Goal: Communication & Community: Answer question/provide support

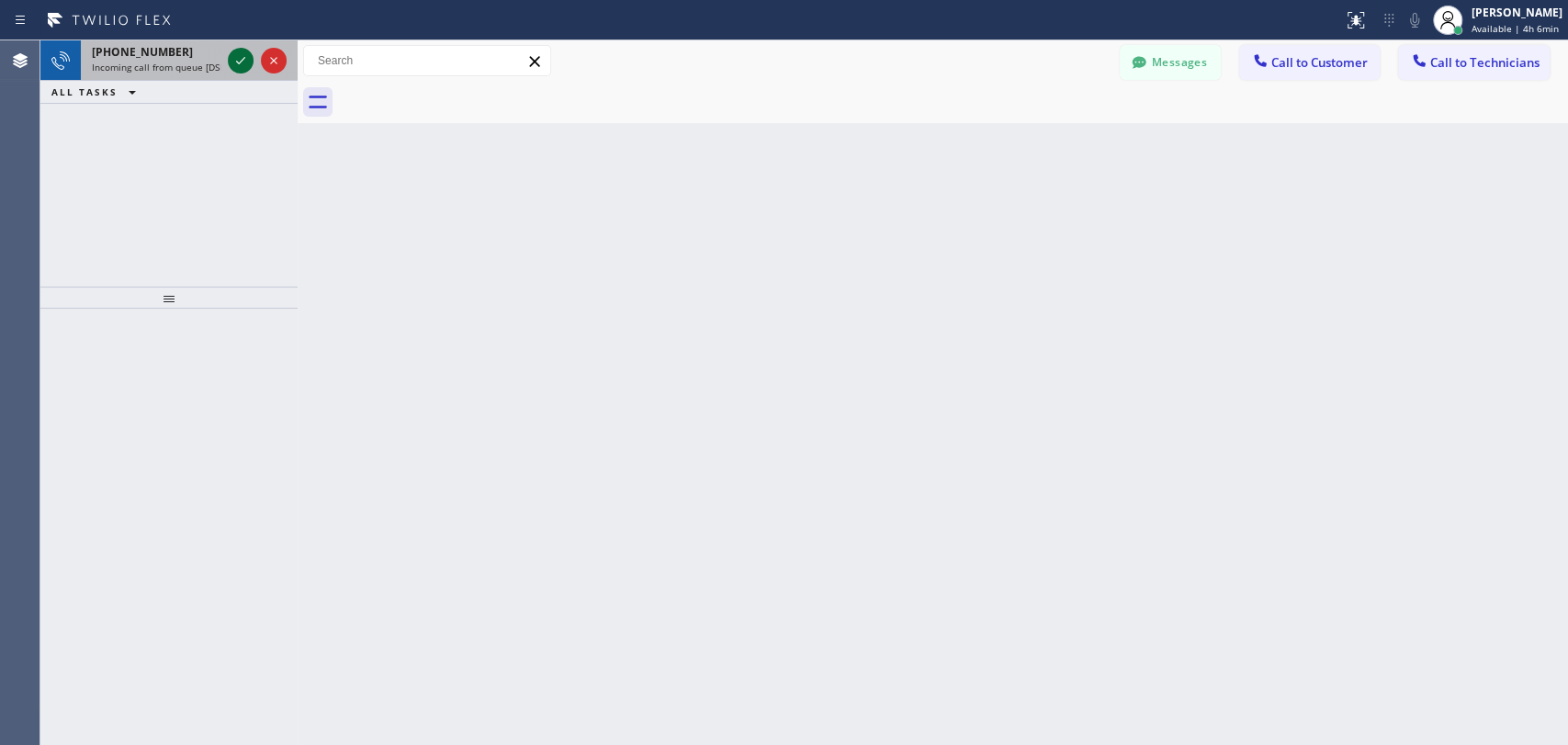
click at [242, 60] on icon at bounding box center [241, 60] width 9 height 7
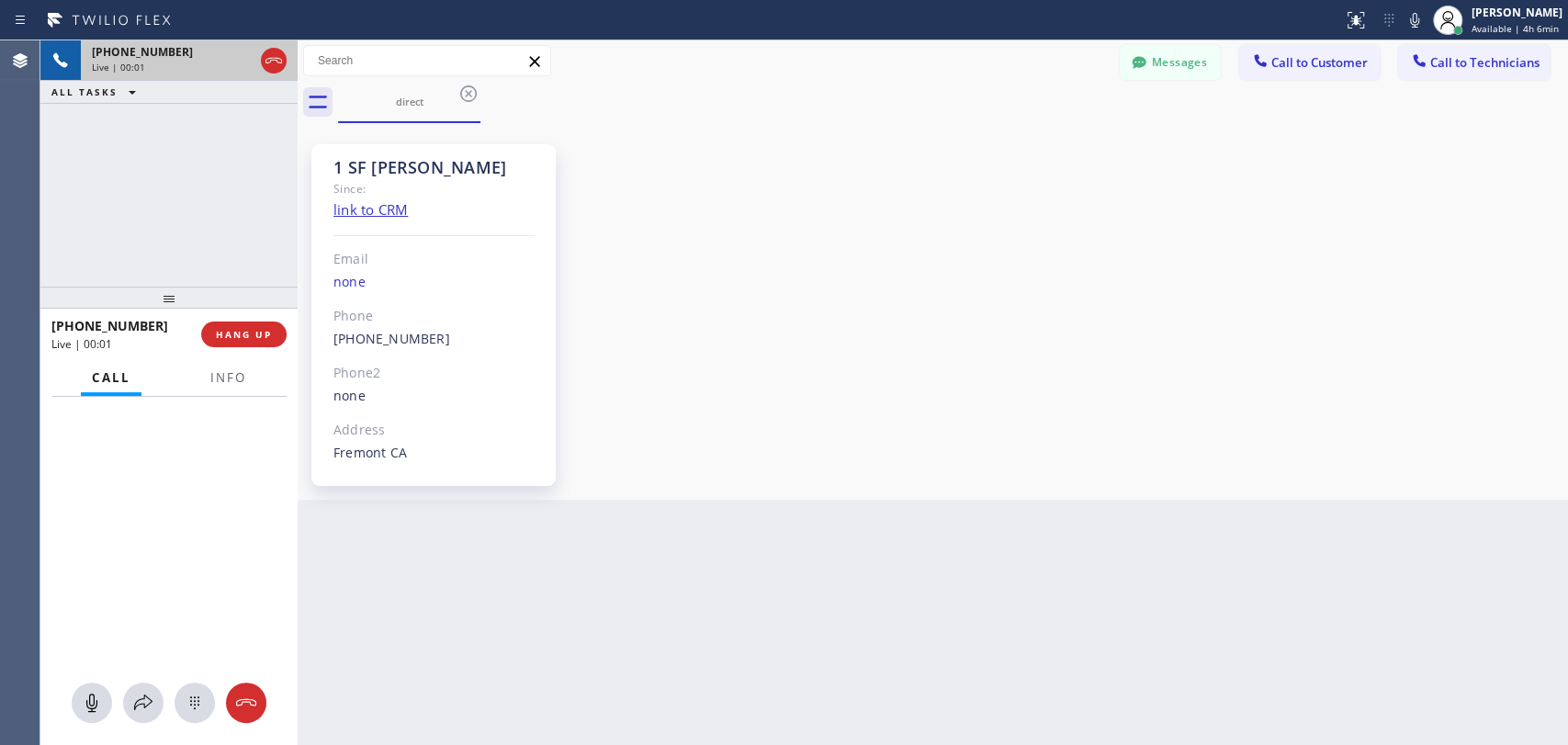
scroll to position [228, 0]
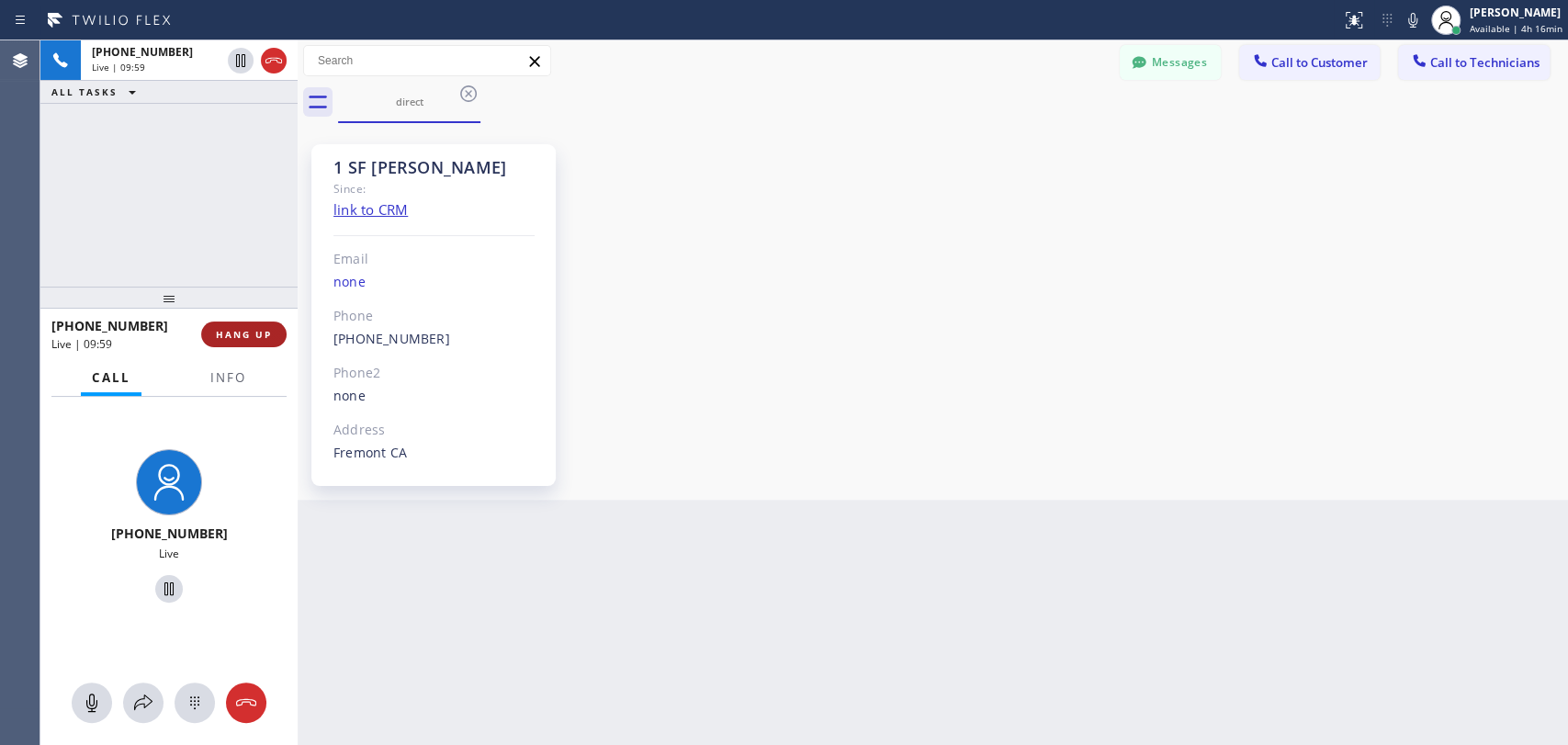
click at [234, 335] on span "HANG UP" at bounding box center [244, 335] width 56 height 13
click at [230, 333] on span "HANG UP" at bounding box center [244, 335] width 56 height 13
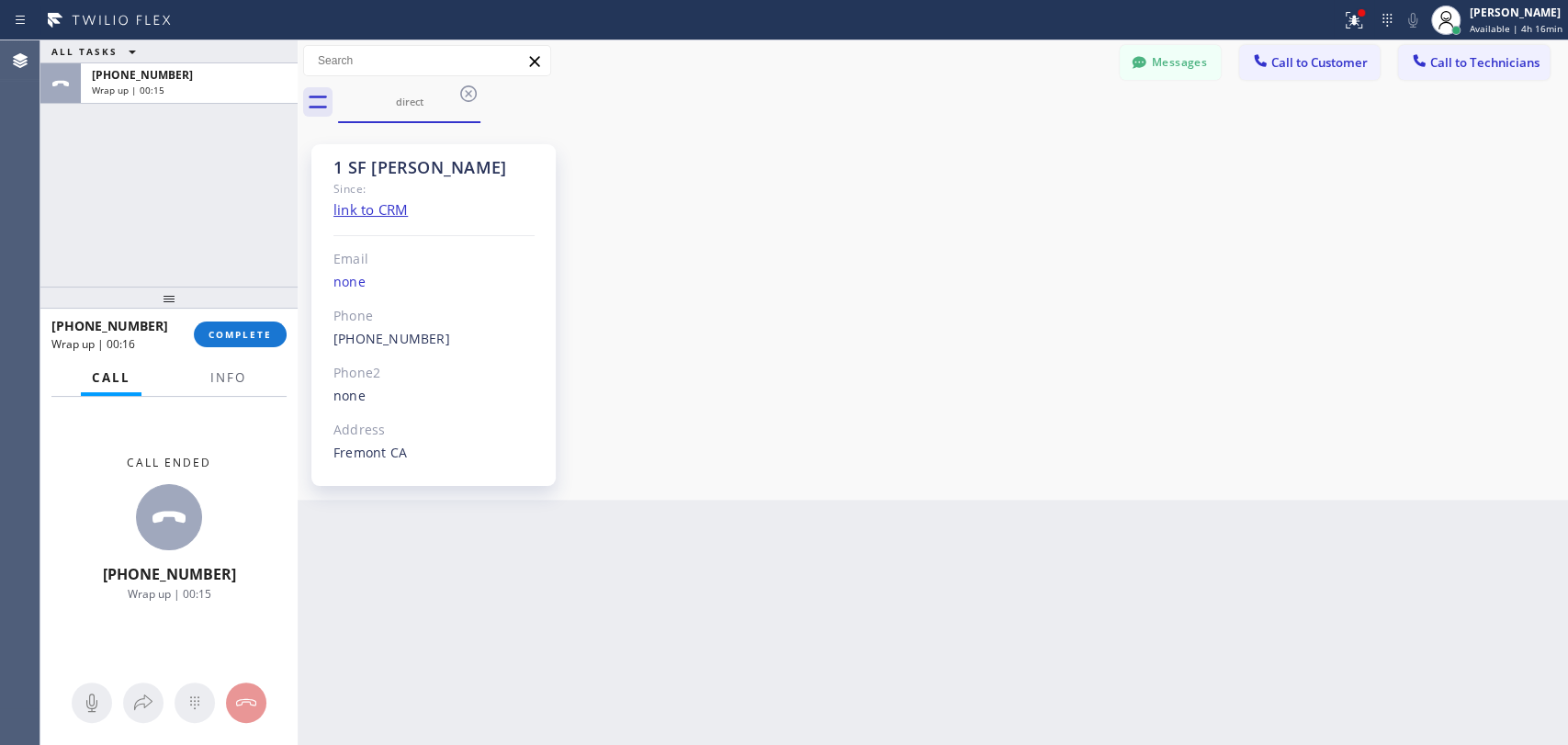
drag, startPoint x: 72, startPoint y: 225, endPoint x: 88, endPoint y: 233, distance: 17.9
click at [73, 225] on div "ALL TASKS ALL TASKS ACTIVE TASKS TASKS IN WRAP UP [PHONE_NUMBER] Wrap up | 00:15" at bounding box center [169, 164] width 257 height 246
click at [257, 332] on span "COMPLETE" at bounding box center [240, 335] width 63 height 13
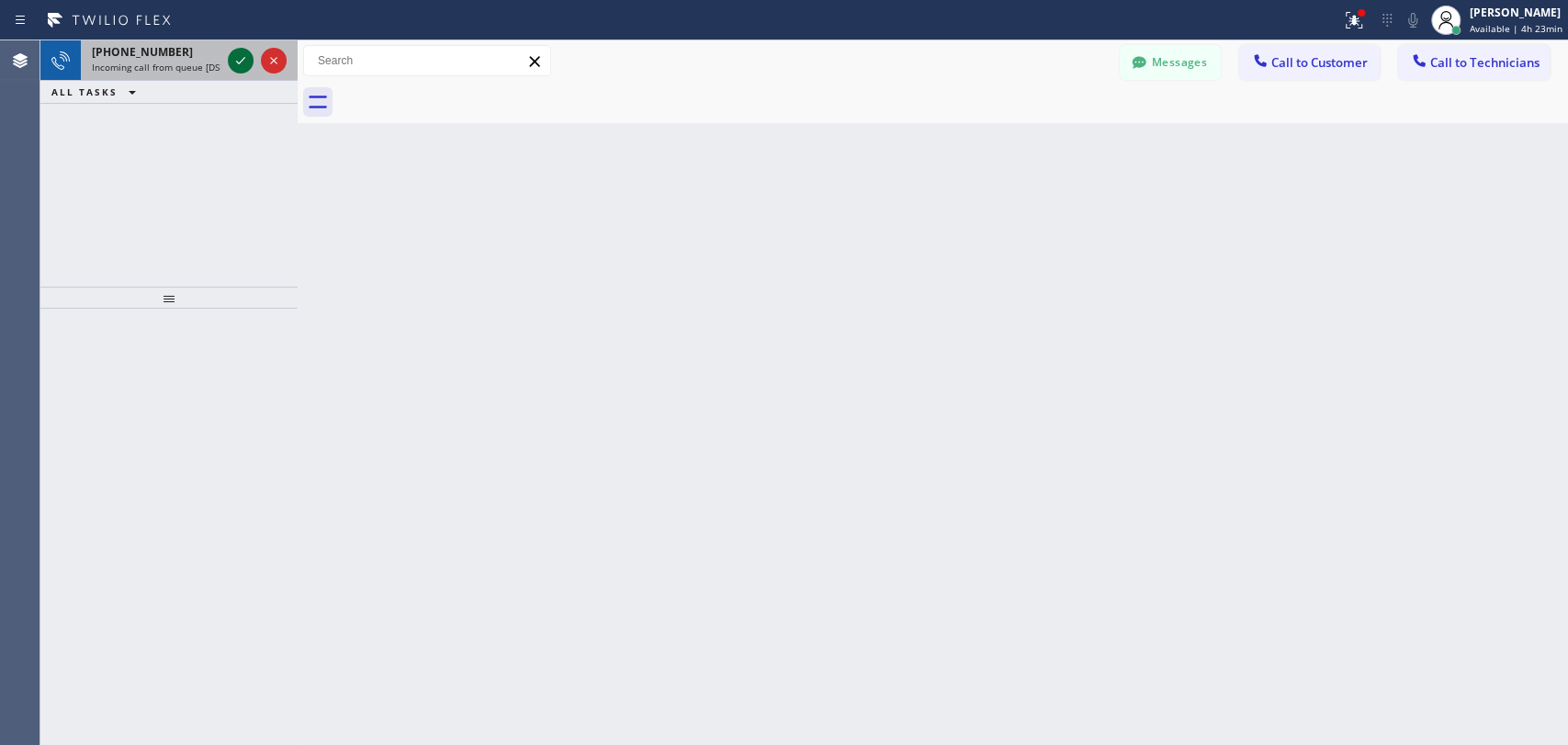
click at [247, 59] on icon at bounding box center [241, 61] width 22 height 22
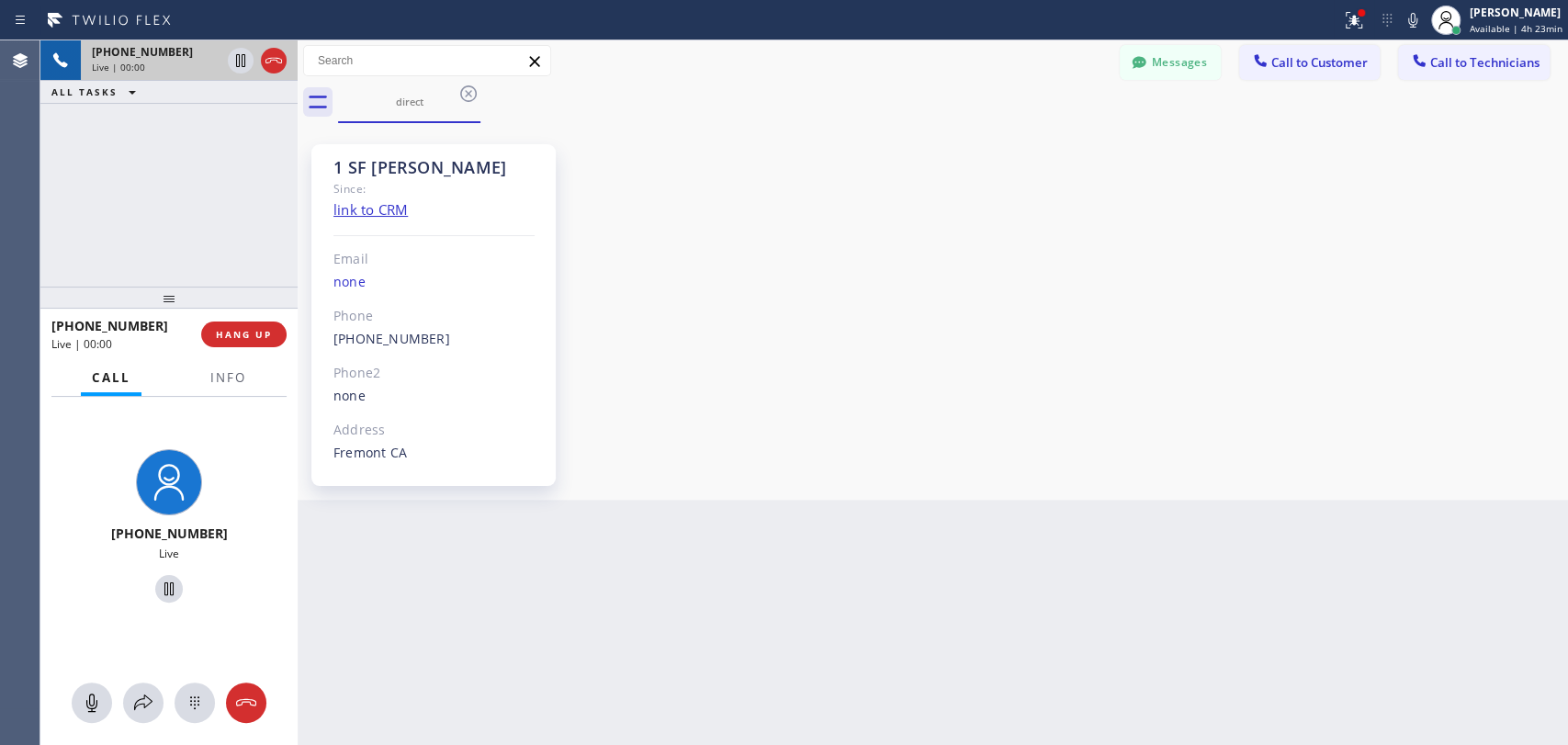
scroll to position [228, 0]
click at [241, 336] on span "HANG UP" at bounding box center [244, 335] width 56 height 13
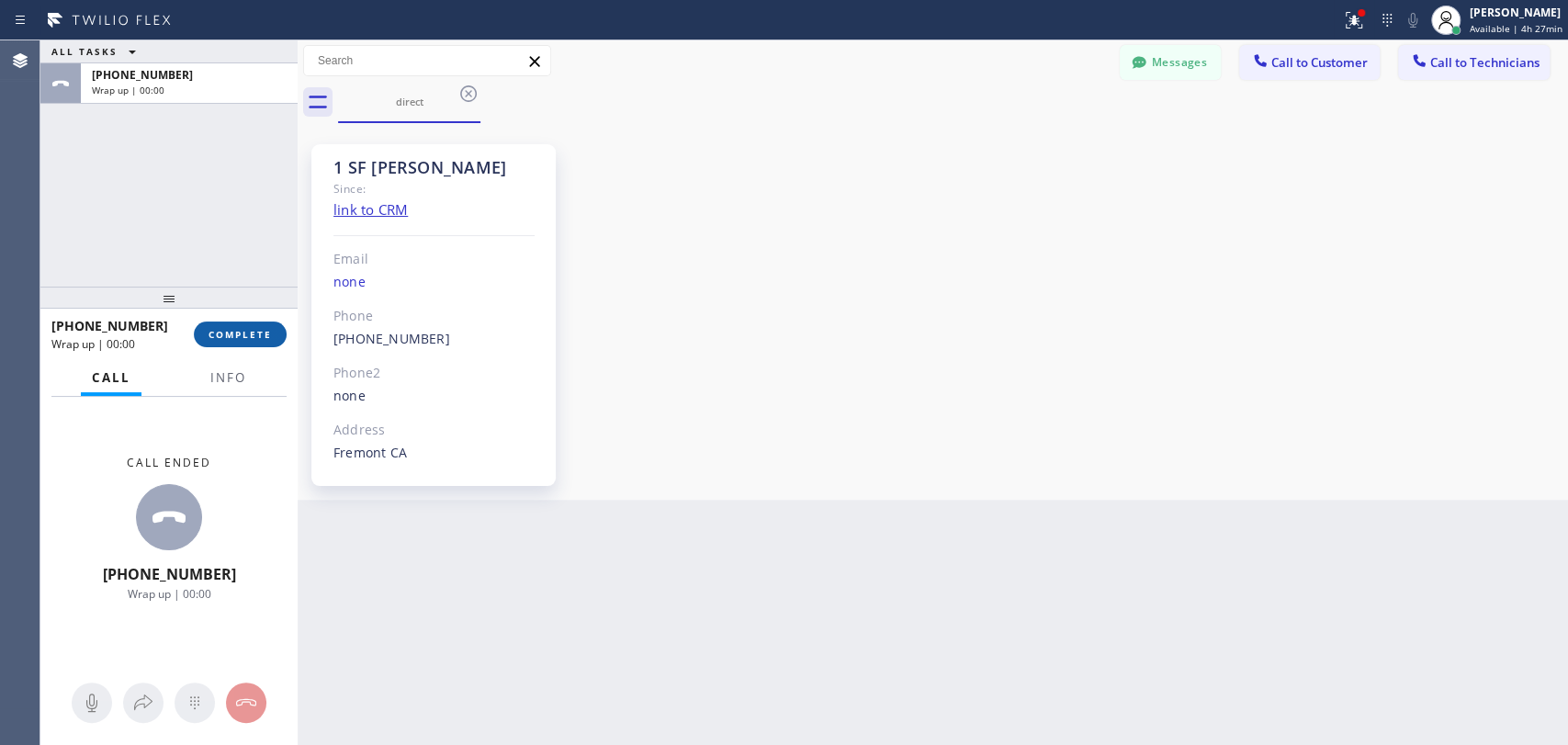
click at [256, 345] on button "COMPLETE" at bounding box center [240, 335] width 93 height 26
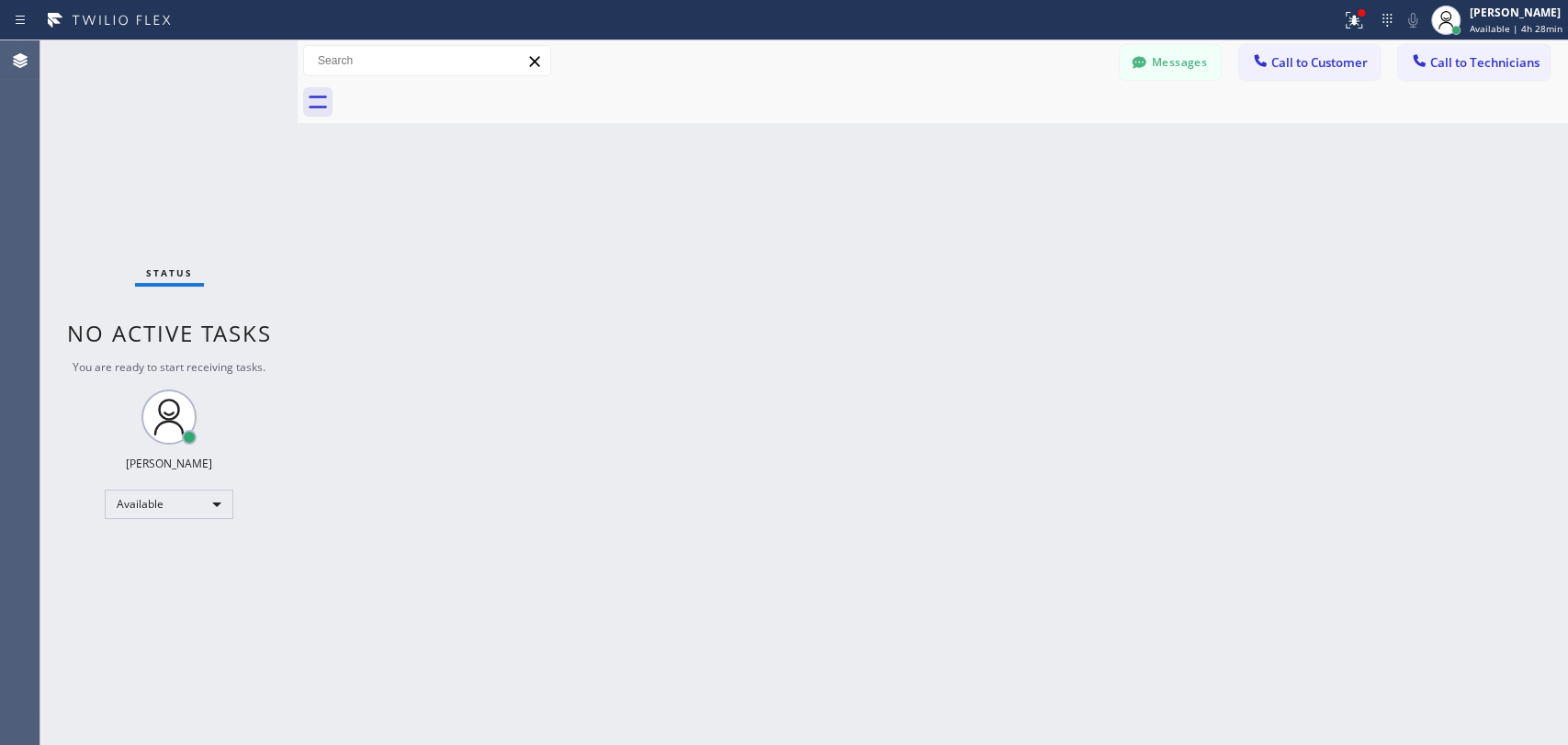
click at [1453, 278] on div "Back to Dashboard Change Sender ID Customers Technicians DD [PERSON_NAME] [DATE…" at bounding box center [932, 393] width 1271 height 704
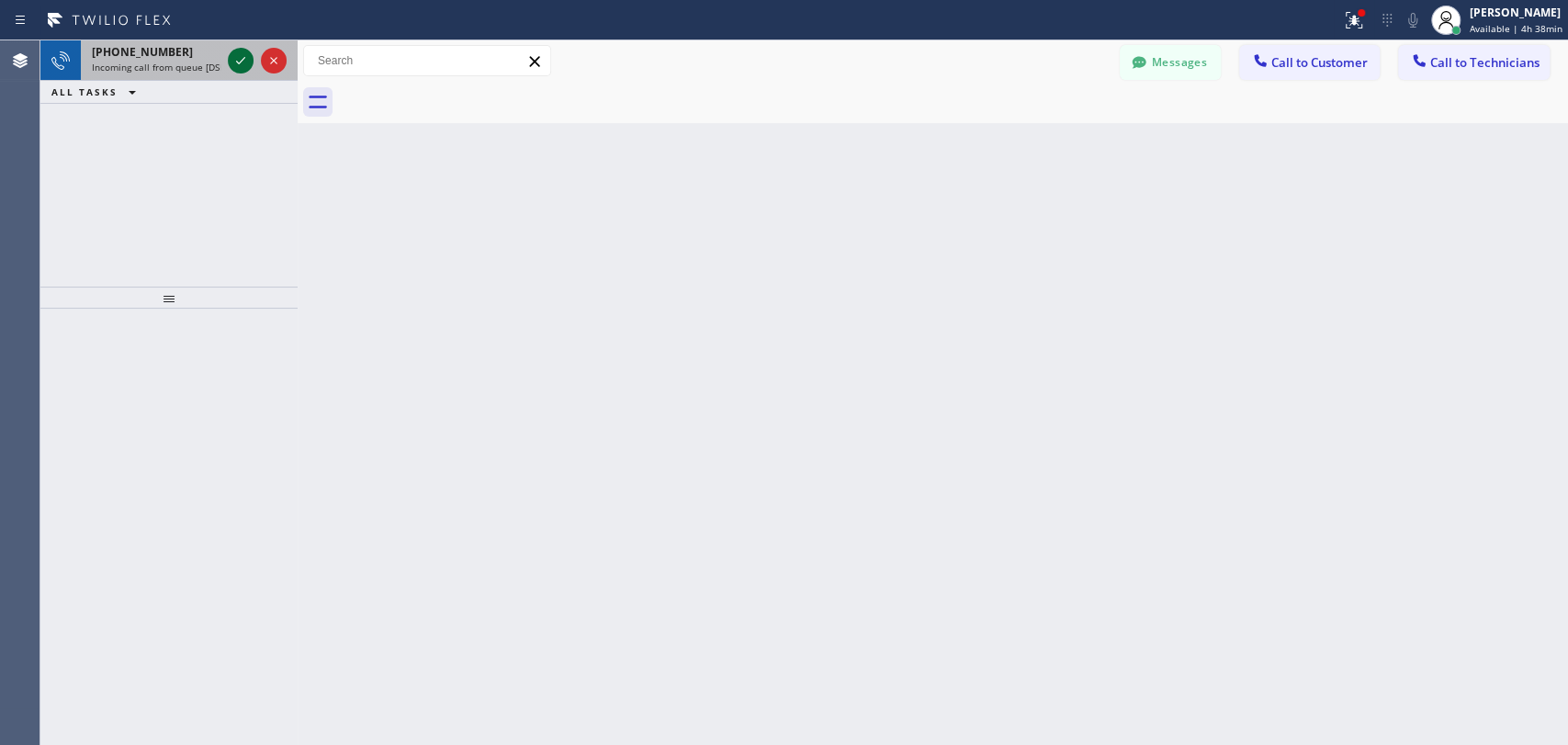
click at [245, 62] on icon at bounding box center [241, 61] width 22 height 22
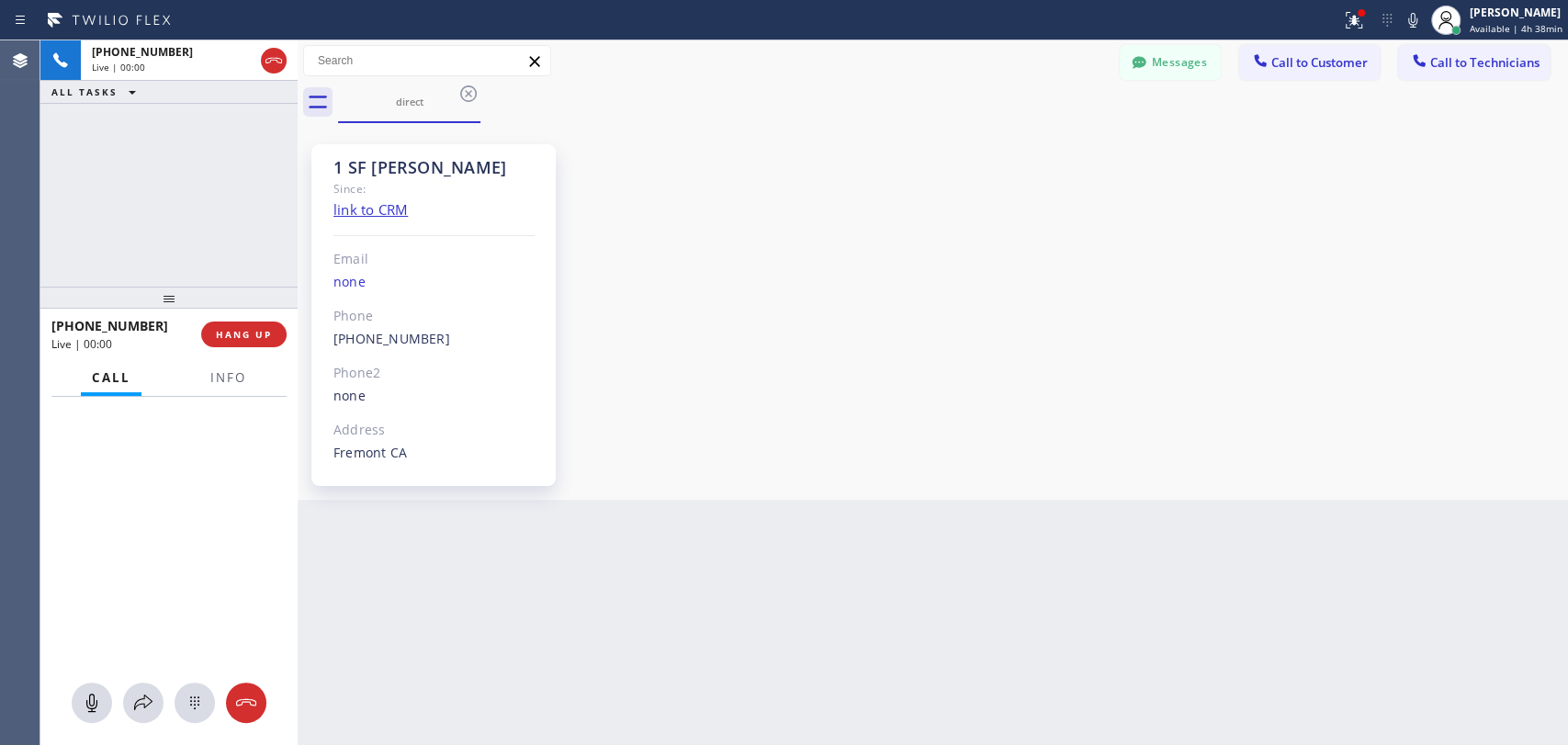
scroll to position [228, 0]
drag, startPoint x: 1416, startPoint y: 448, endPoint x: 1390, endPoint y: 436, distance: 28.6
click at [1417, 448] on div "1 SF [PERSON_NAME] Since: link to CRM Email none Phone [PHONE_NUMBER] Outbound …" at bounding box center [932, 311] width 1261 height 367
click at [264, 333] on span "HANG UP" at bounding box center [244, 335] width 56 height 13
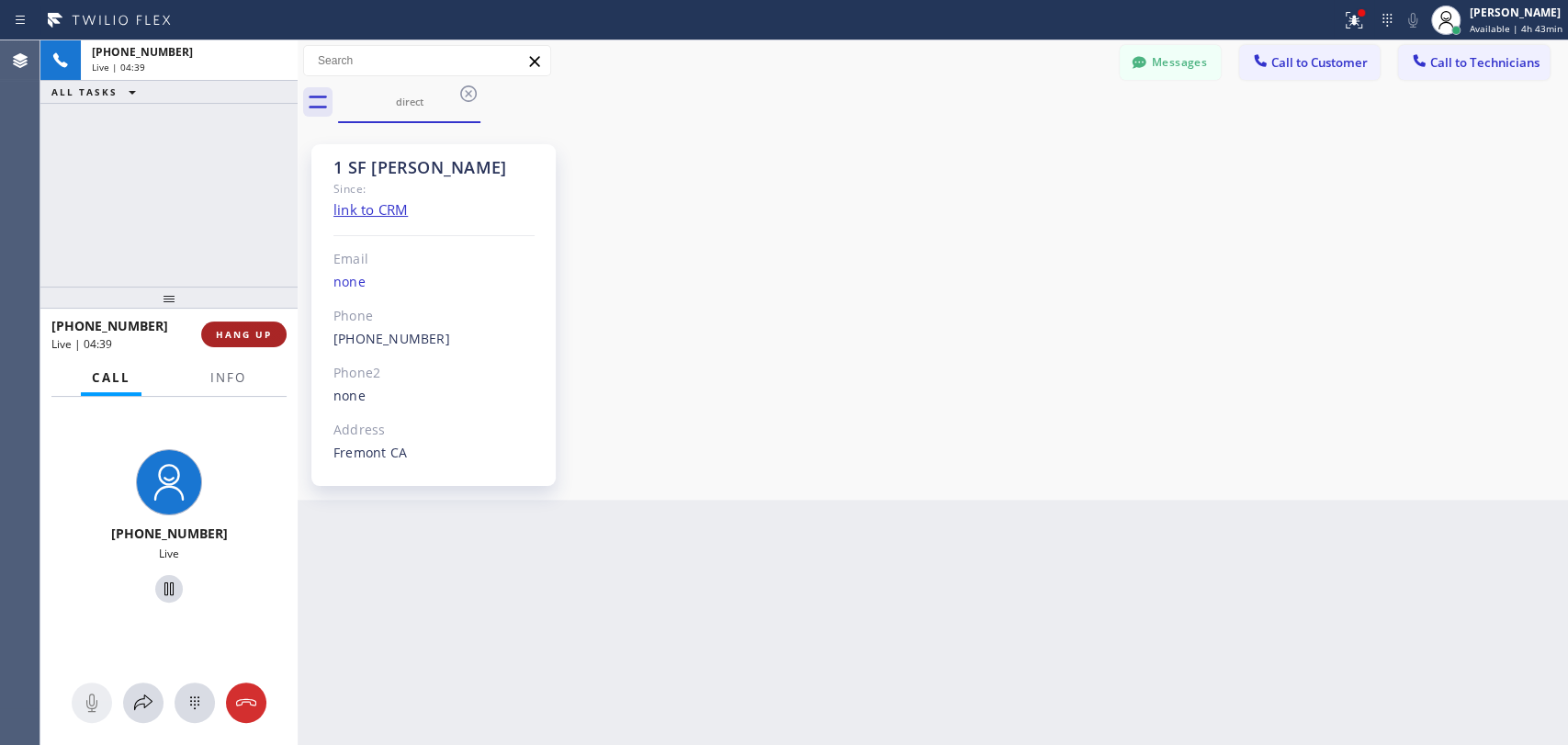
click at [257, 334] on span "HANG UP" at bounding box center [244, 335] width 56 height 13
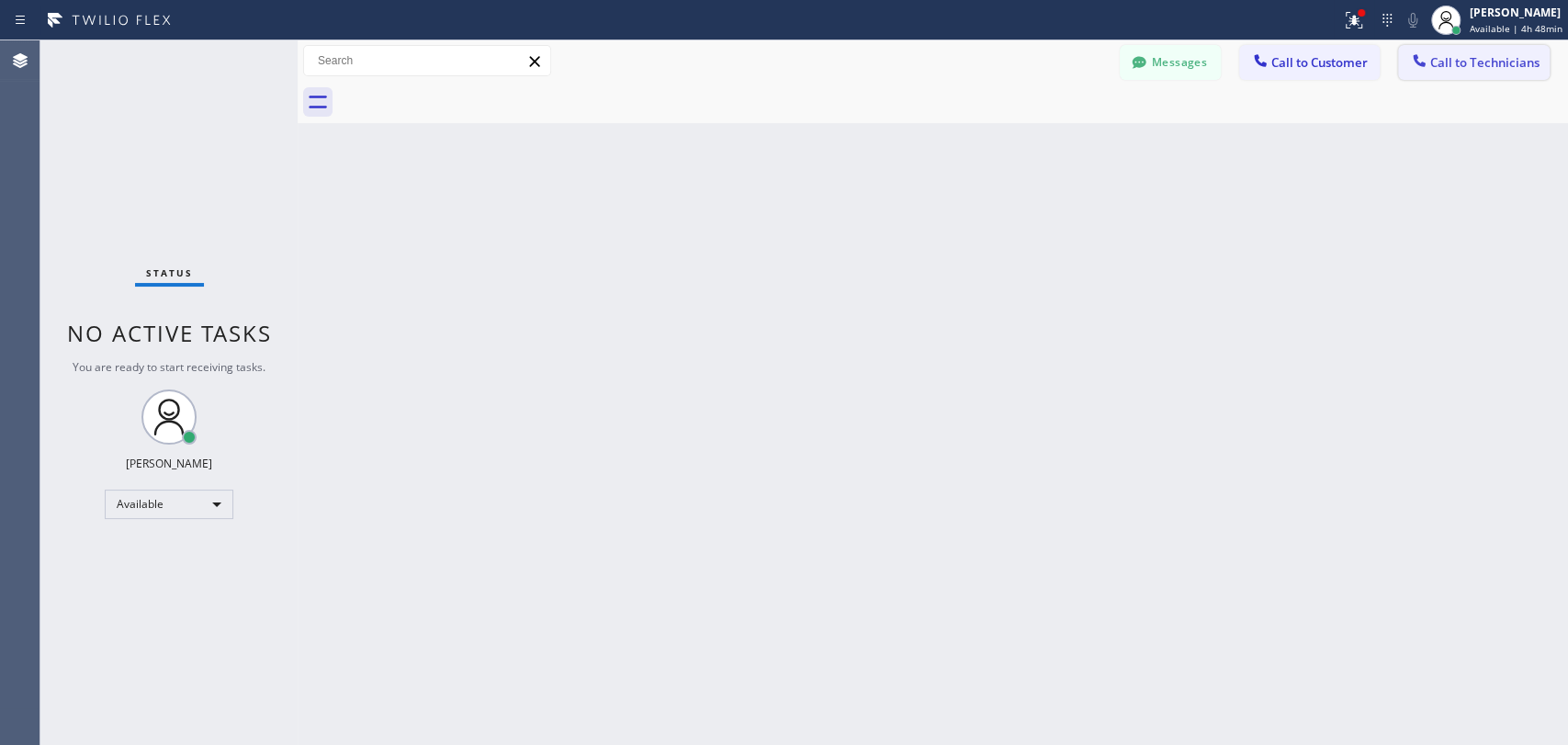
click at [1431, 66] on span "Call to Technicians" at bounding box center [1485, 62] width 109 height 17
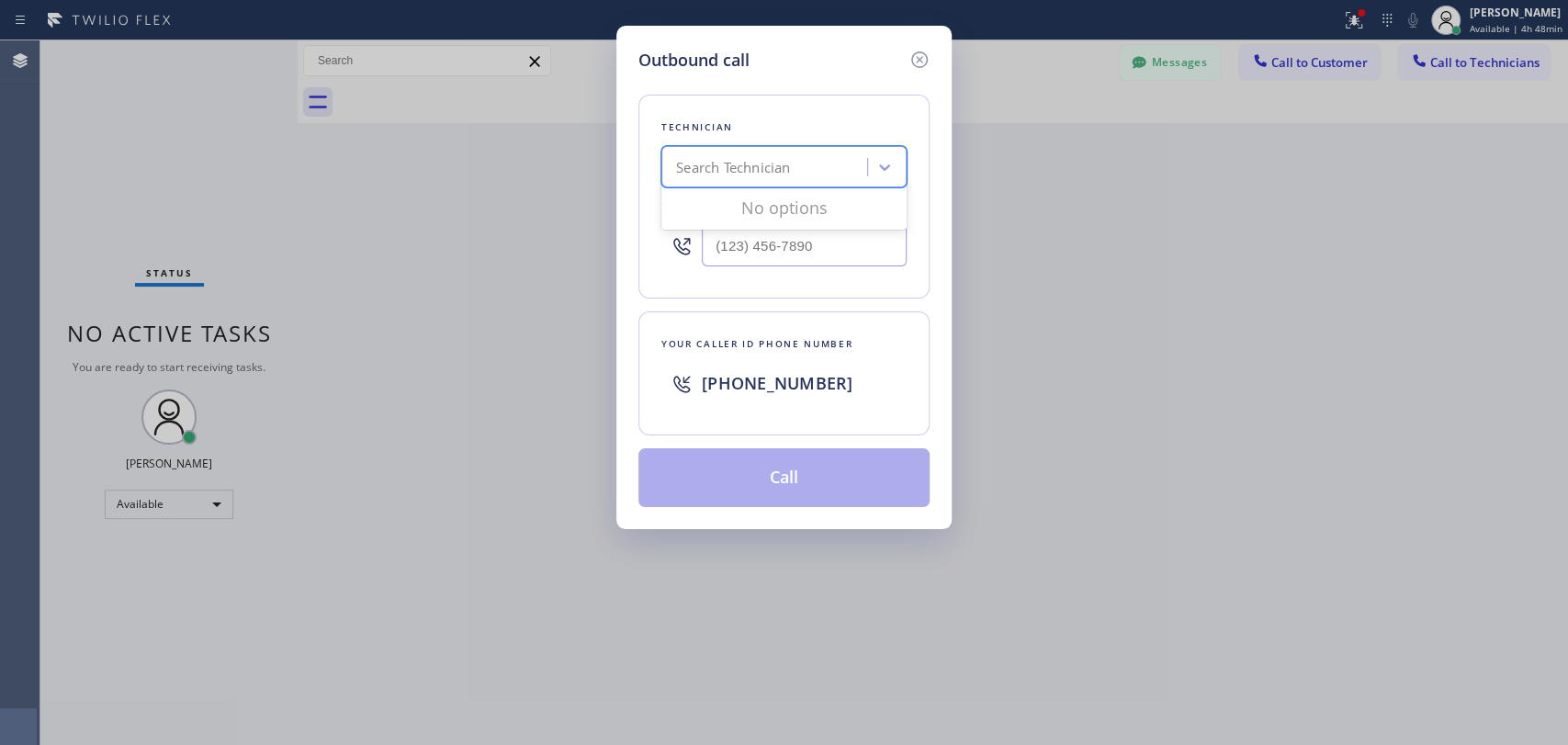
click at [792, 178] on div "Search Technician" at bounding box center [766, 168] width 200 height 32
type input "[PERSON_NAME]"
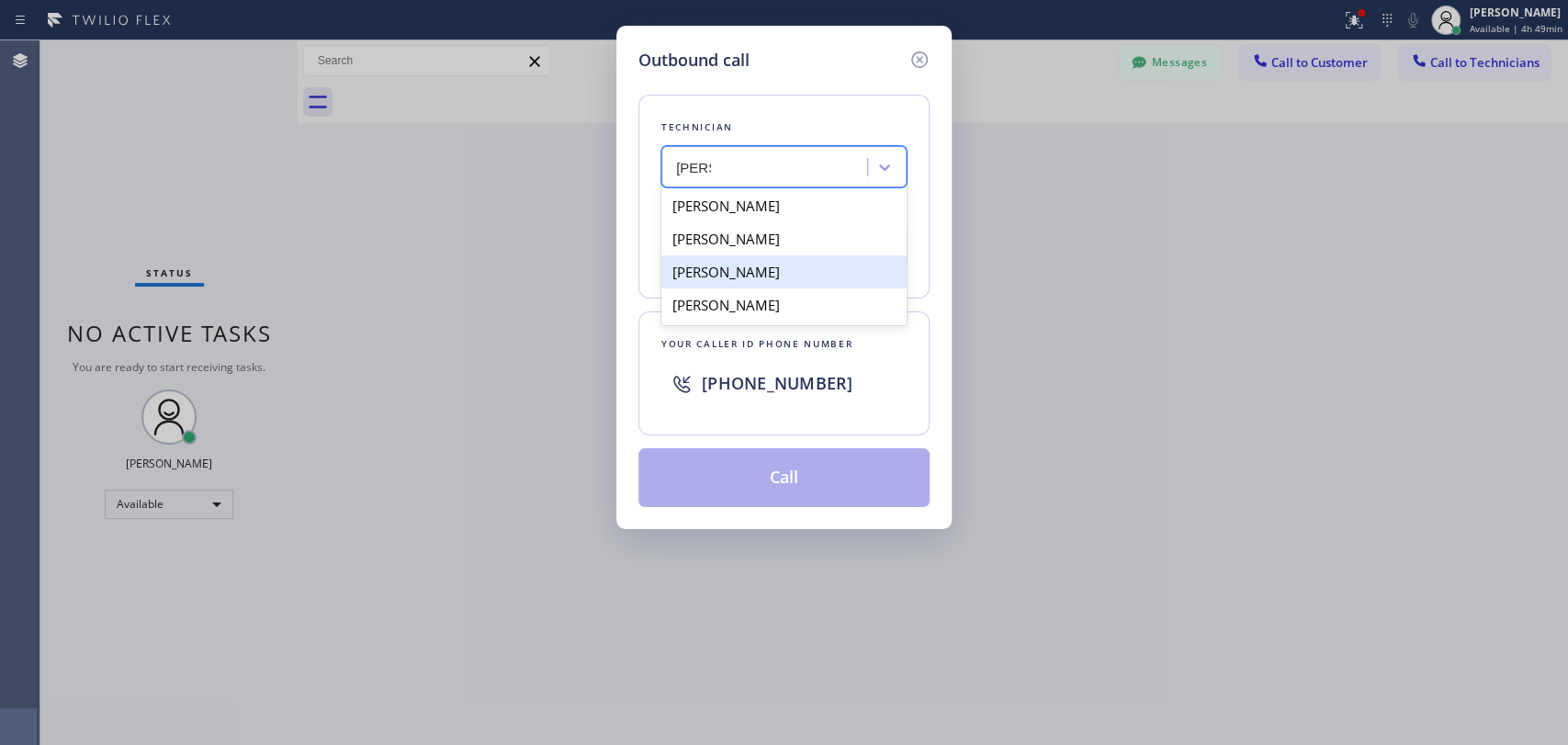
click at [805, 271] on div "[PERSON_NAME]" at bounding box center [783, 271] width 246 height 33
type input "[PHONE_NUMBER]"
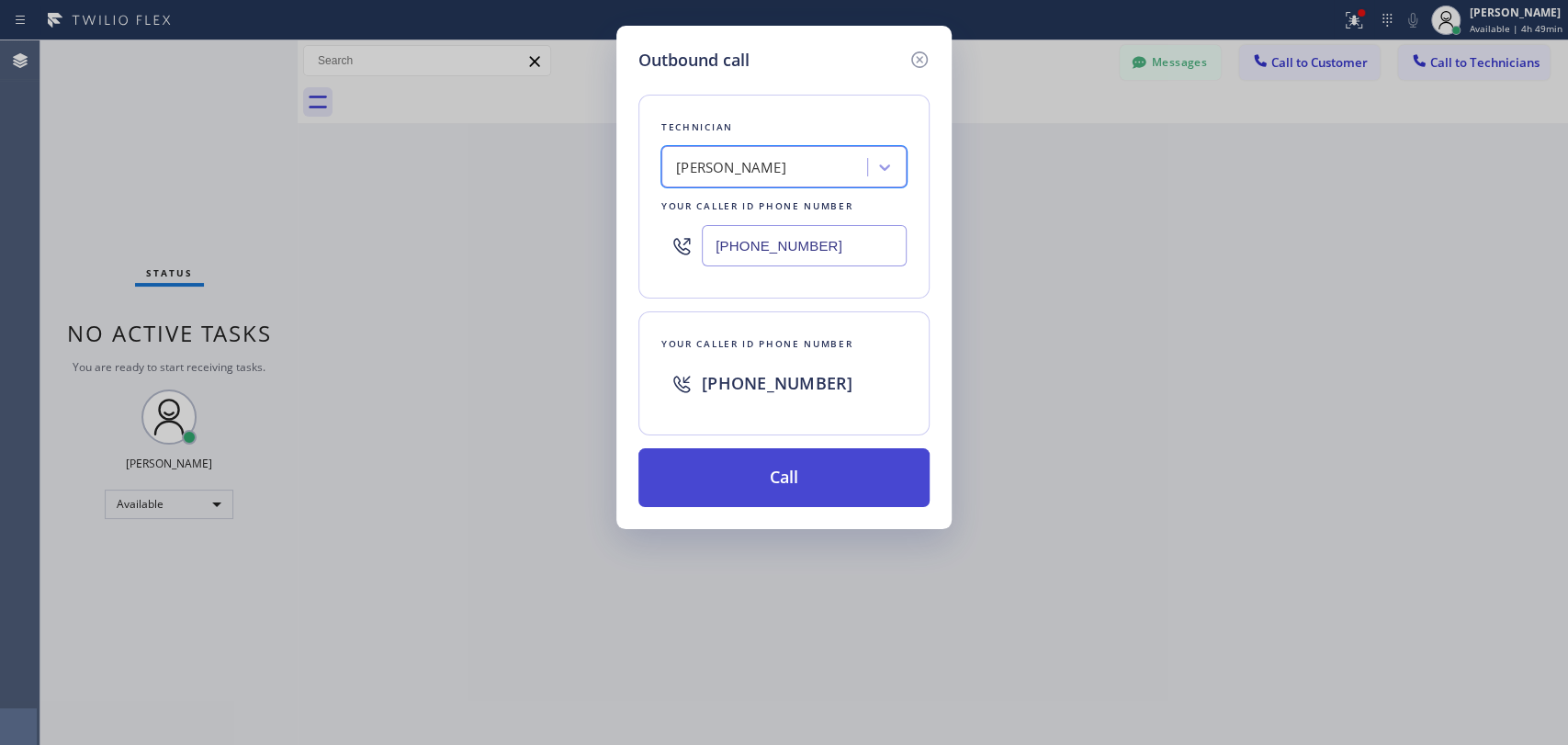
click at [845, 481] on button "Call" at bounding box center [784, 477] width 291 height 58
click at [776, 462] on button "Call" at bounding box center [784, 477] width 291 height 58
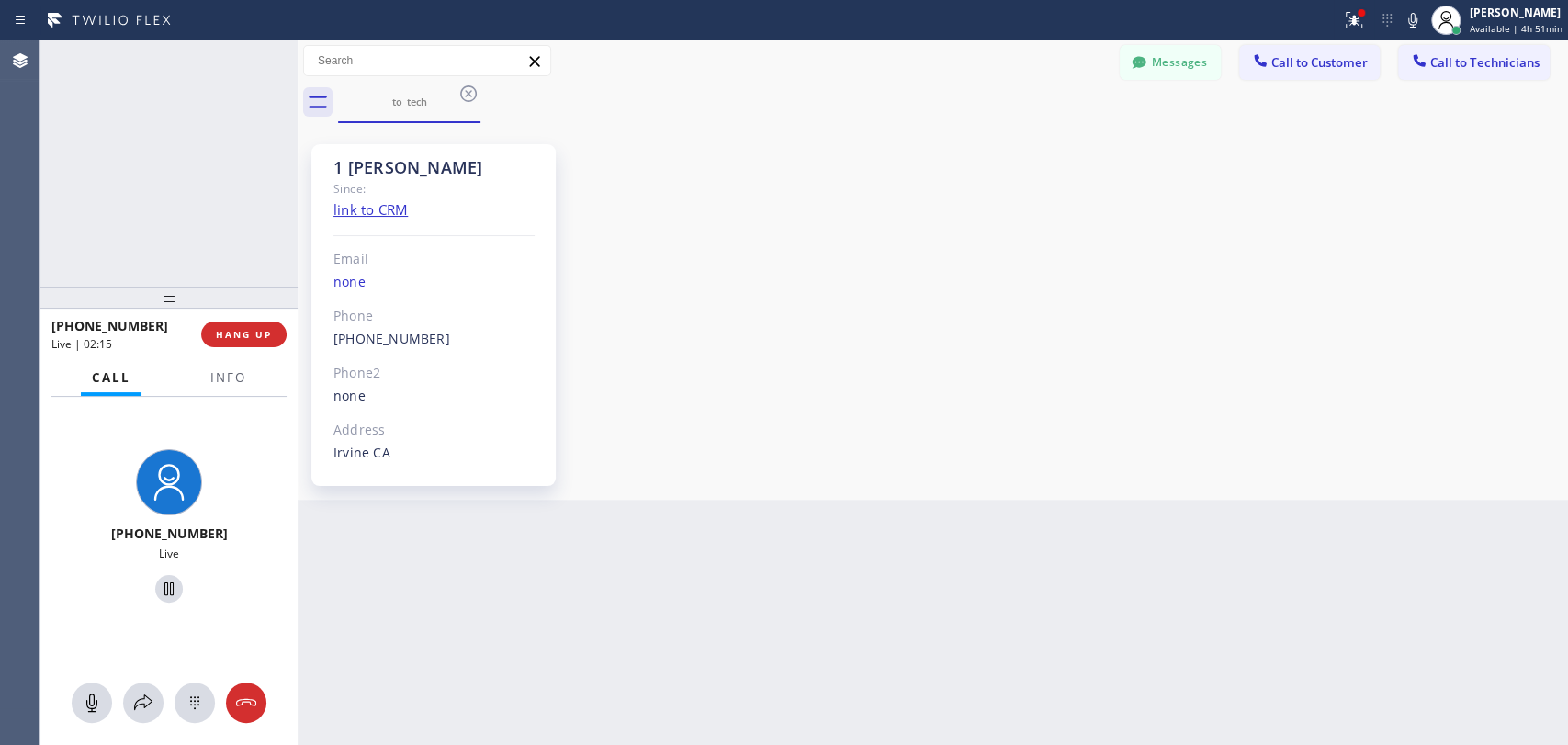
scroll to position [9852, 0]
click at [257, 332] on span "HANG UP" at bounding box center [244, 335] width 56 height 13
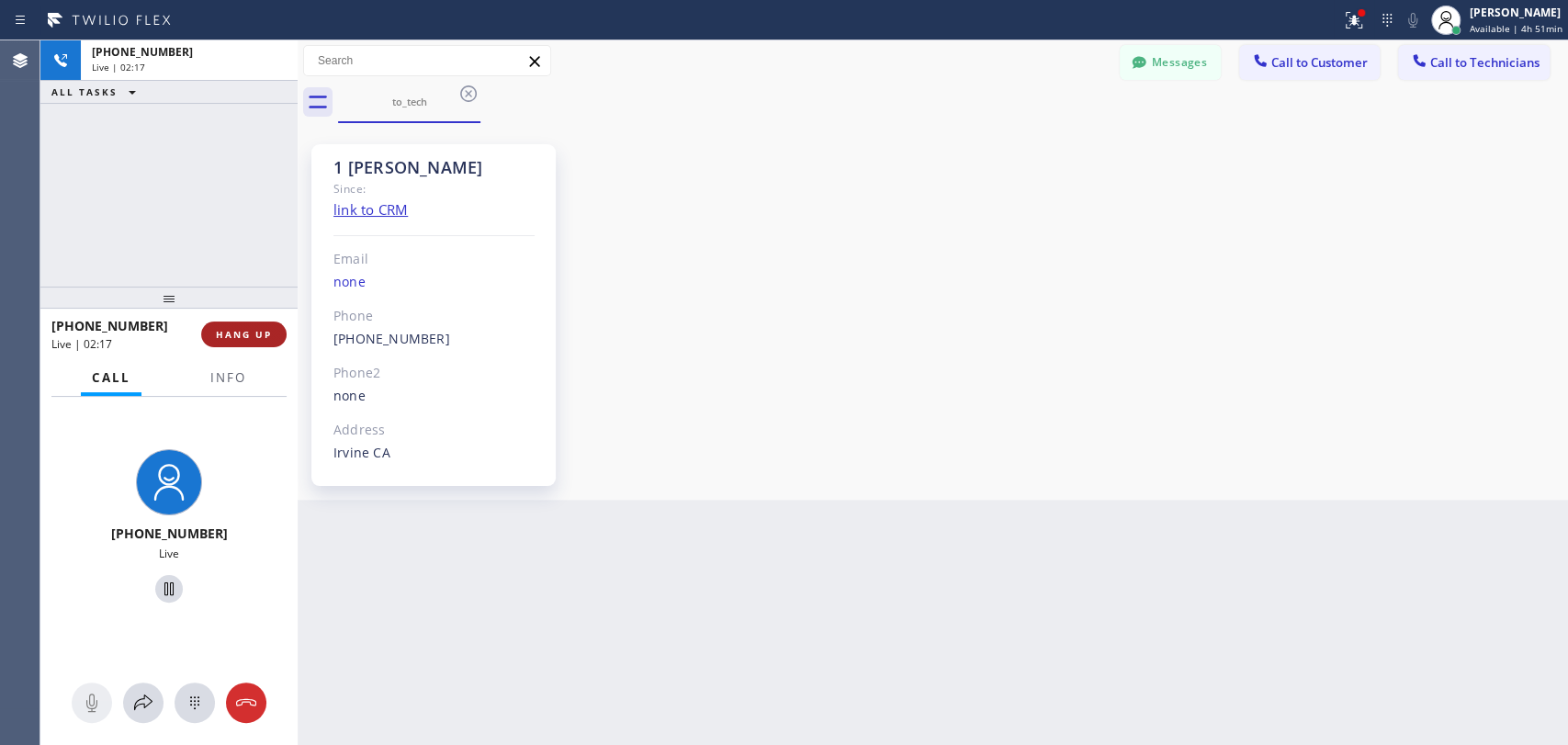
click at [257, 332] on span "HANG UP" at bounding box center [244, 335] width 56 height 13
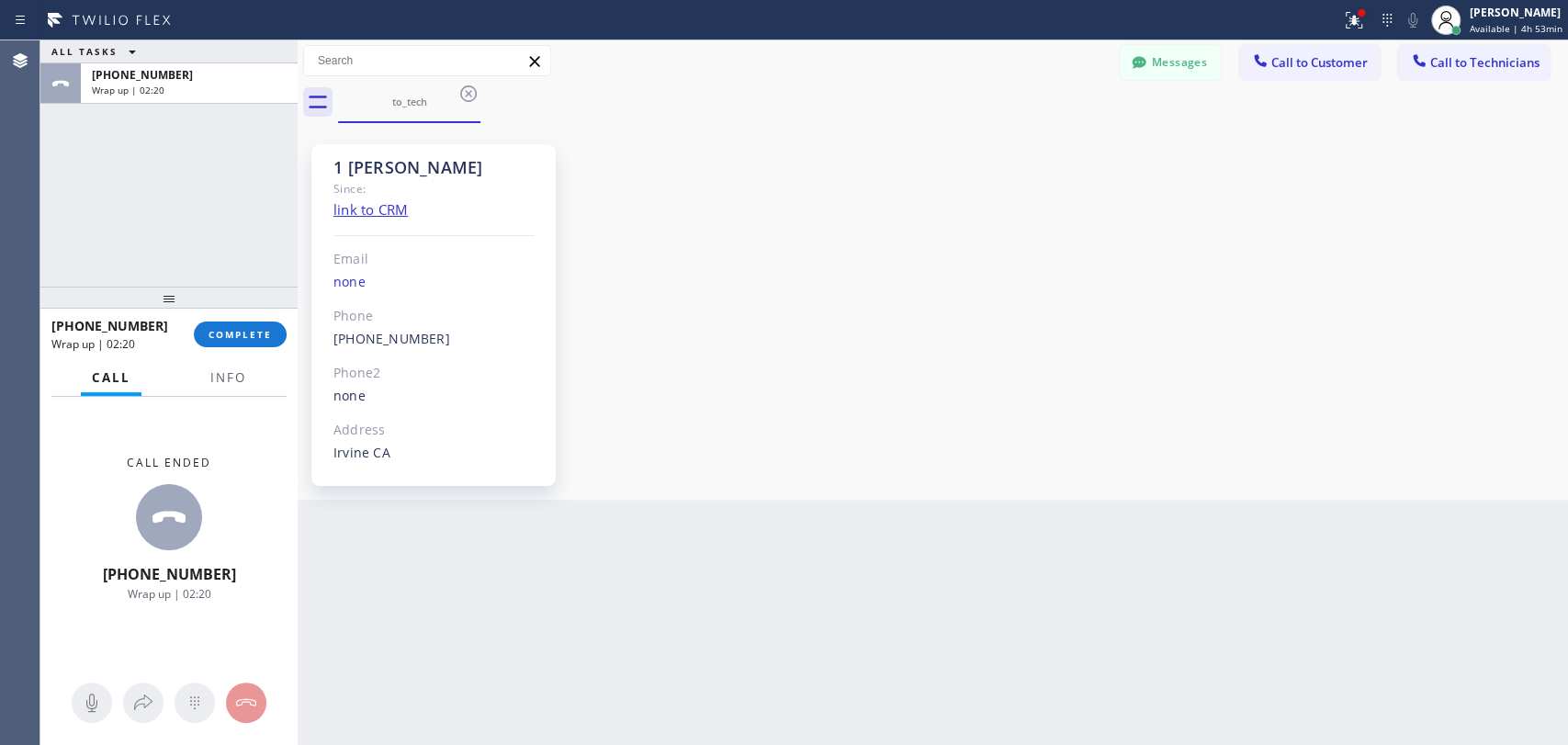
click at [48, 134] on div "ALL TASKS ALL TASKS ACTIVE TASKS TASKS IN WRAP UP [PHONE_NUMBER] Wrap up | 02:20" at bounding box center [169, 164] width 257 height 246
click at [266, 342] on button "COMPLETE" at bounding box center [240, 335] width 93 height 26
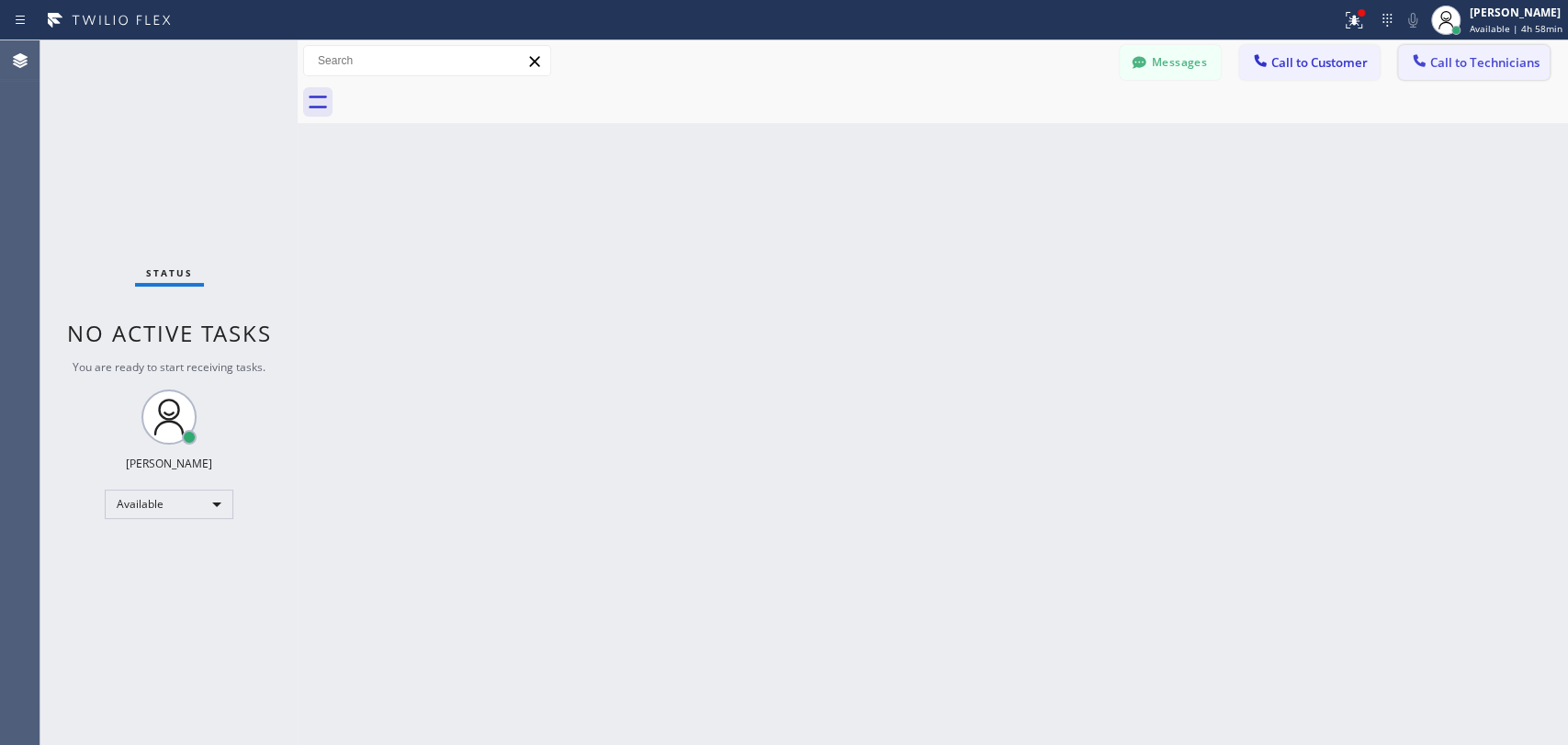
click at [1420, 46] on button "Call to Technicians" at bounding box center [1473, 63] width 152 height 35
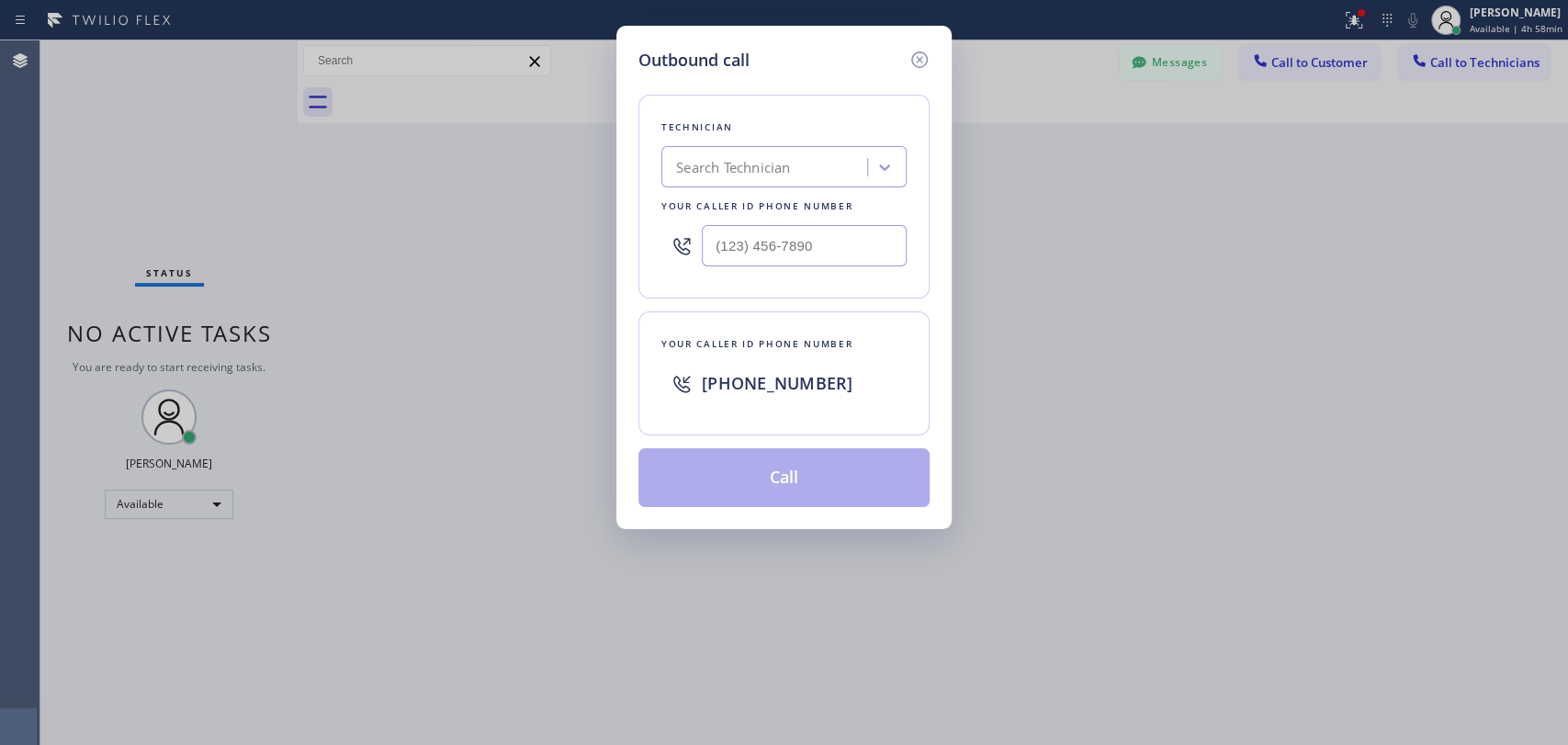
click at [789, 173] on div "Search Technician" at bounding box center [732, 167] width 114 height 21
type input "shah"
click at [776, 204] on div "[PERSON_NAME]" at bounding box center [783, 206] width 246 height 33
type input "[PHONE_NUMBER]"
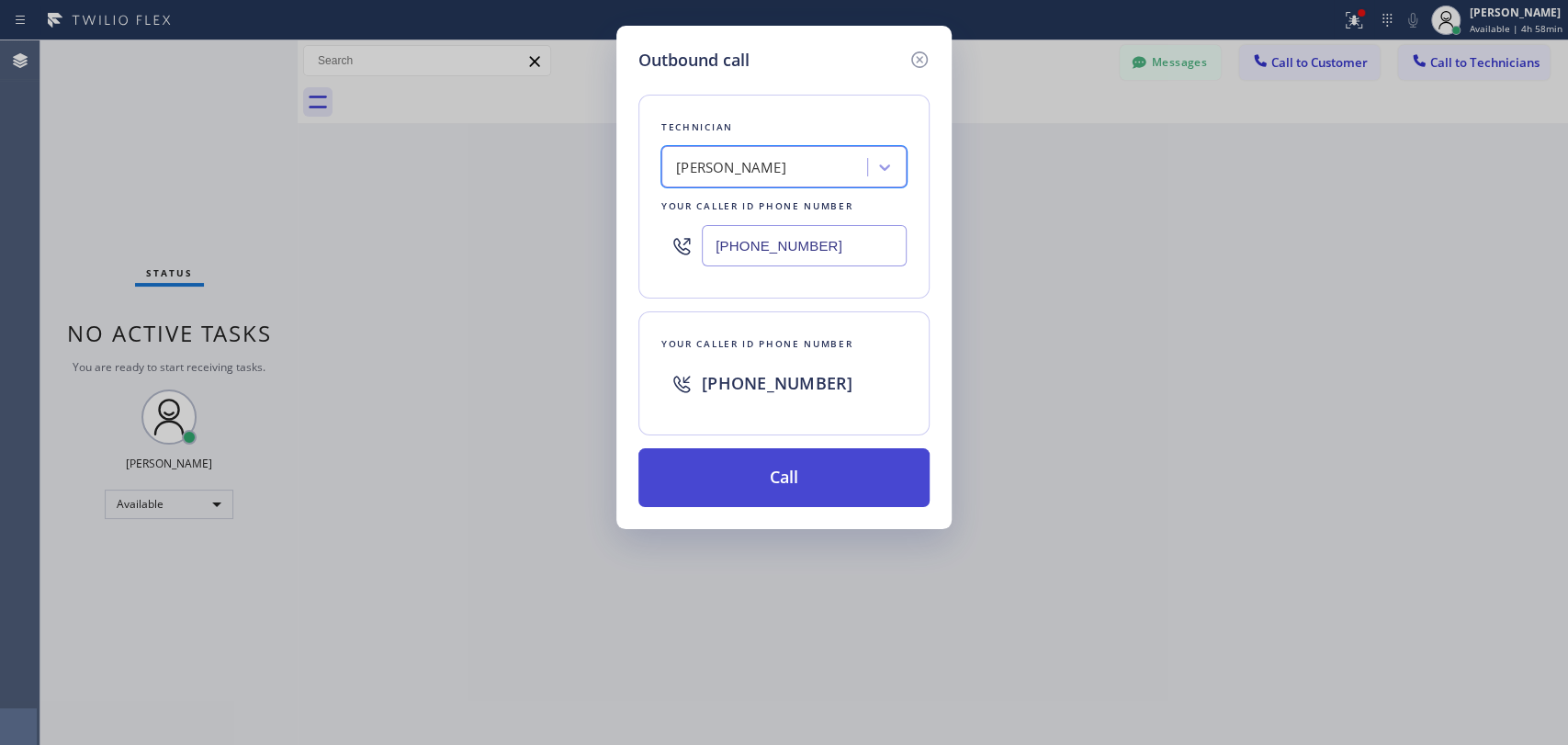
click at [742, 472] on button "Call" at bounding box center [784, 477] width 291 height 58
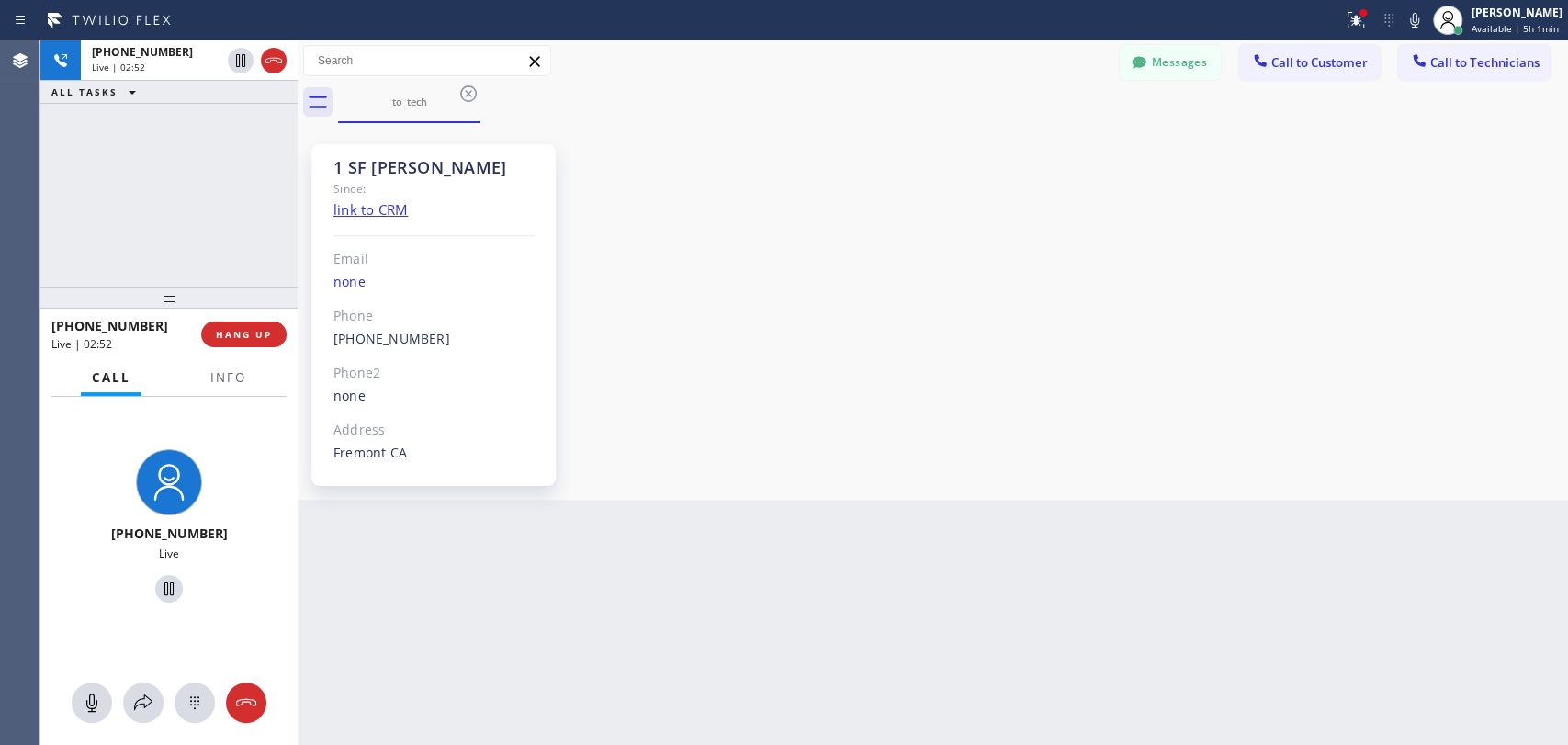
scroll to position [228, 0]
click at [259, 333] on span "HANG UP" at bounding box center [244, 335] width 56 height 13
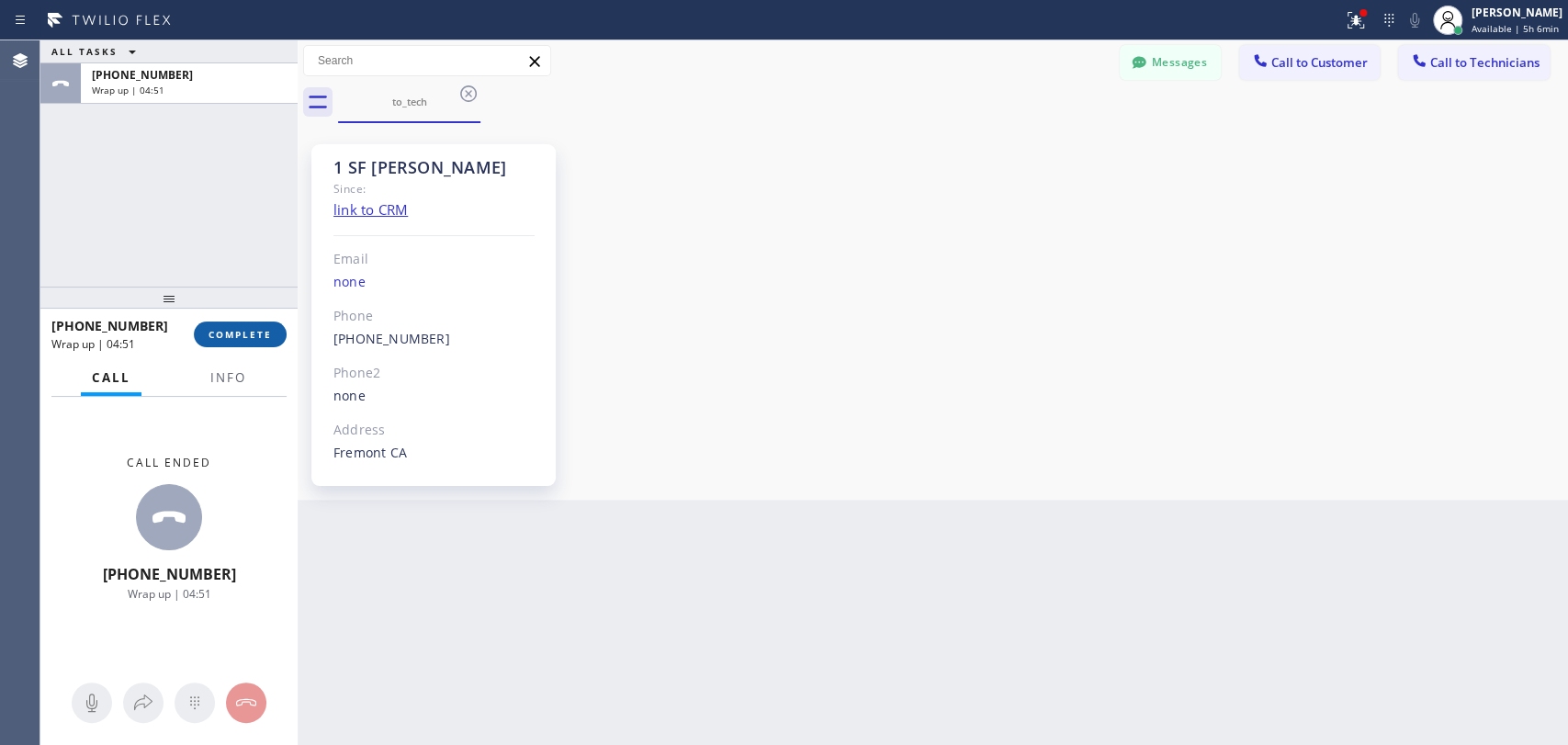
click at [235, 333] on span "COMPLETE" at bounding box center [240, 335] width 63 height 13
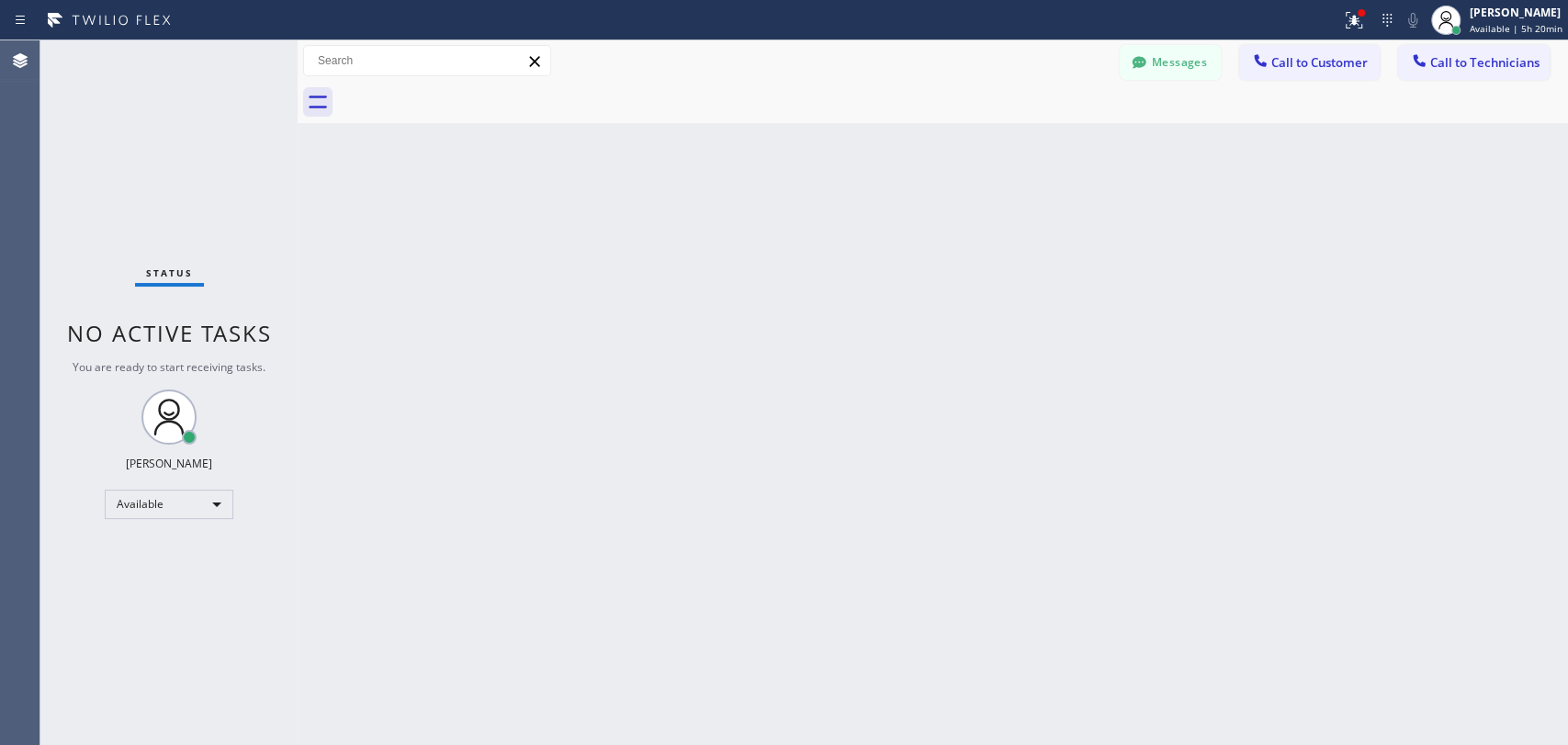
click at [143, 163] on div "Status No active tasks You are ready to start receiving tasks. [PERSON_NAME] Av…" at bounding box center [169, 393] width 257 height 704
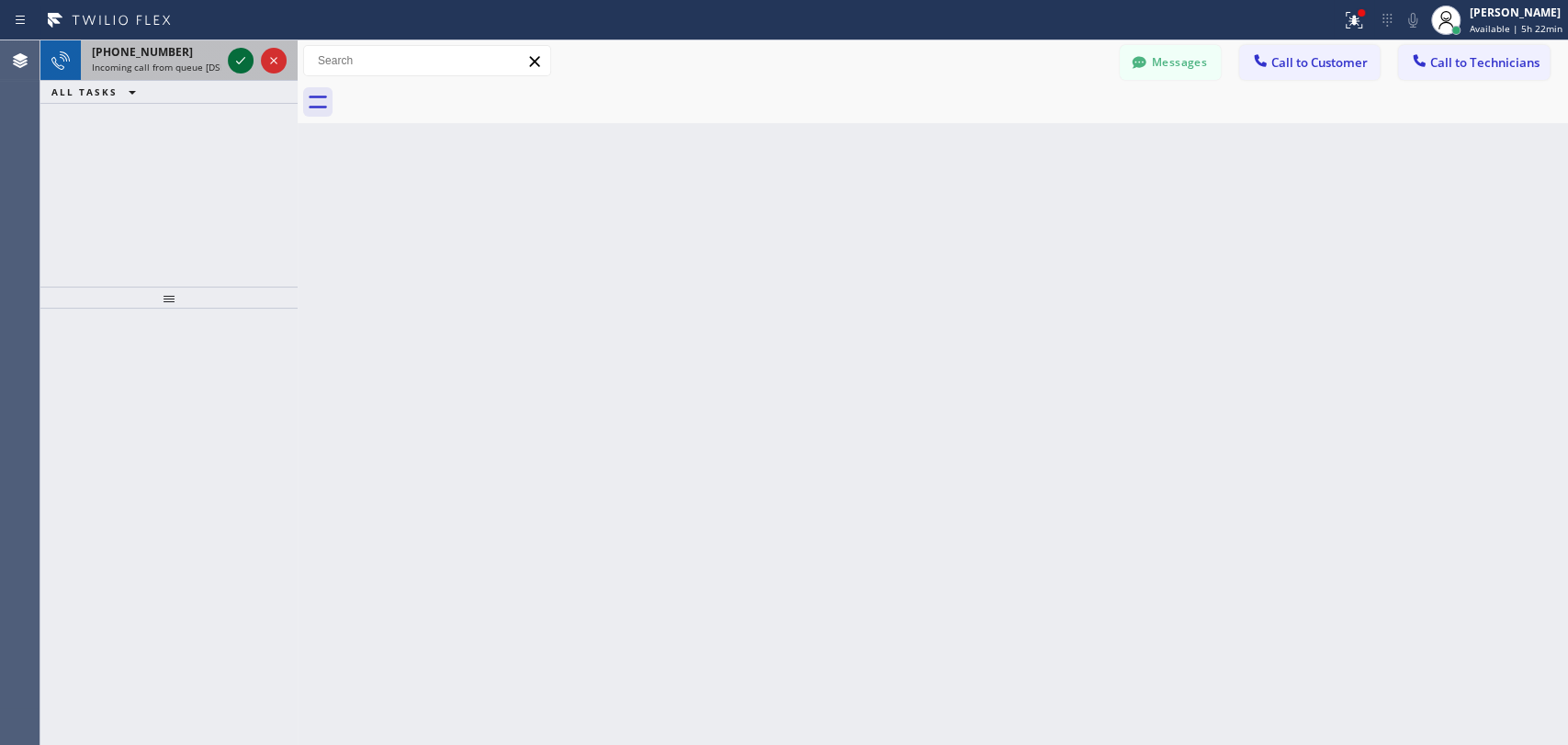
click at [230, 60] on icon at bounding box center [241, 61] width 22 height 22
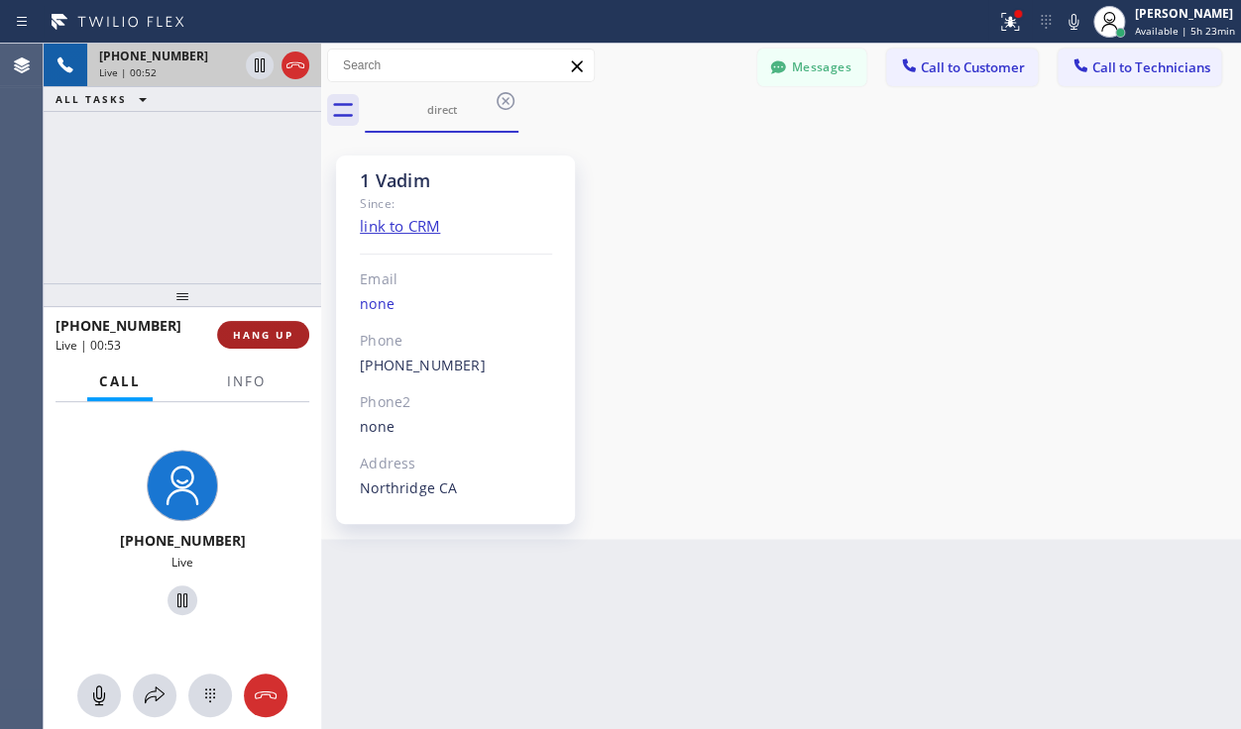
click at [271, 333] on span "HANG UP" at bounding box center [263, 335] width 60 height 14
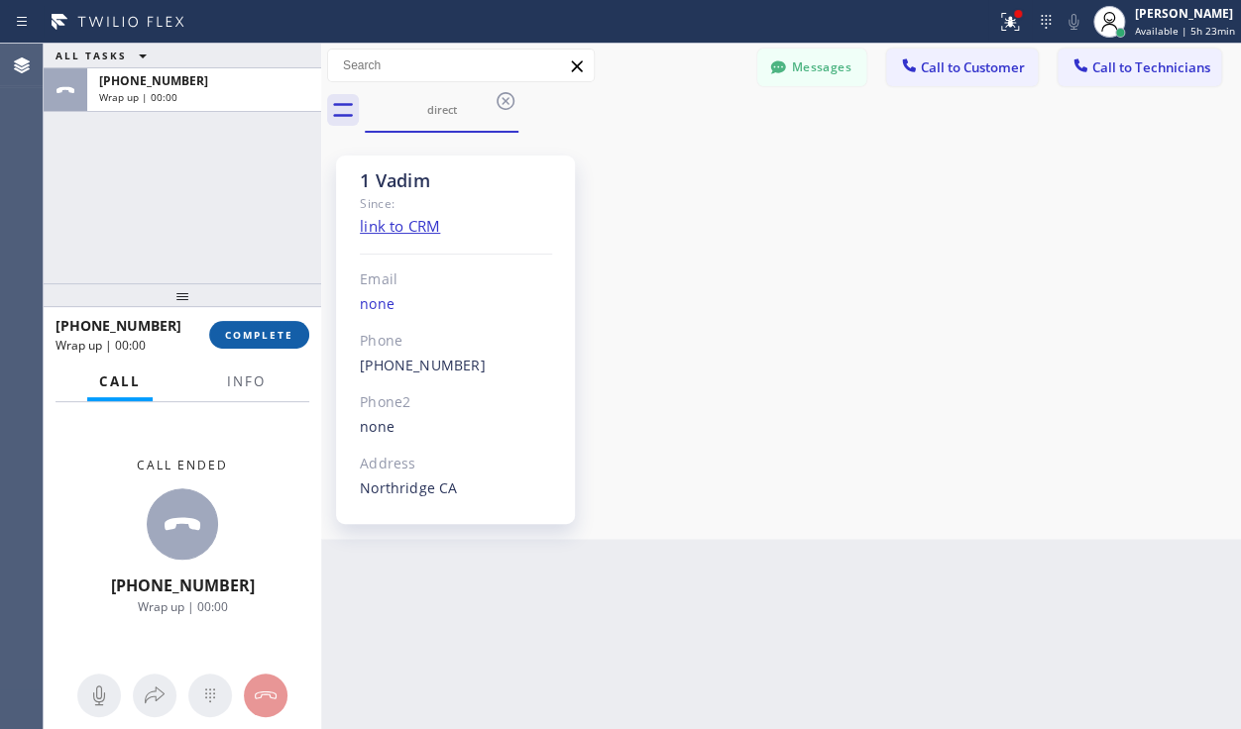
click at [244, 344] on button "COMPLETE" at bounding box center [259, 335] width 100 height 28
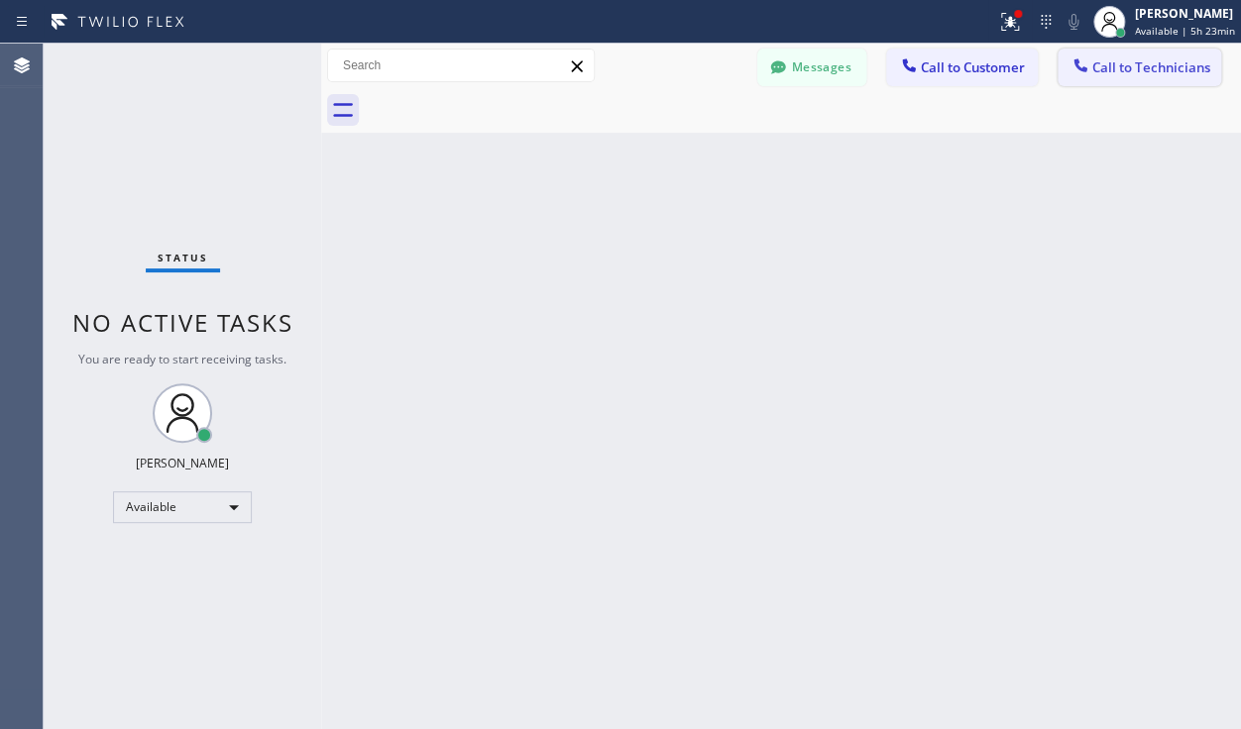
click at [1127, 74] on span "Call to Technicians" at bounding box center [1151, 67] width 118 height 18
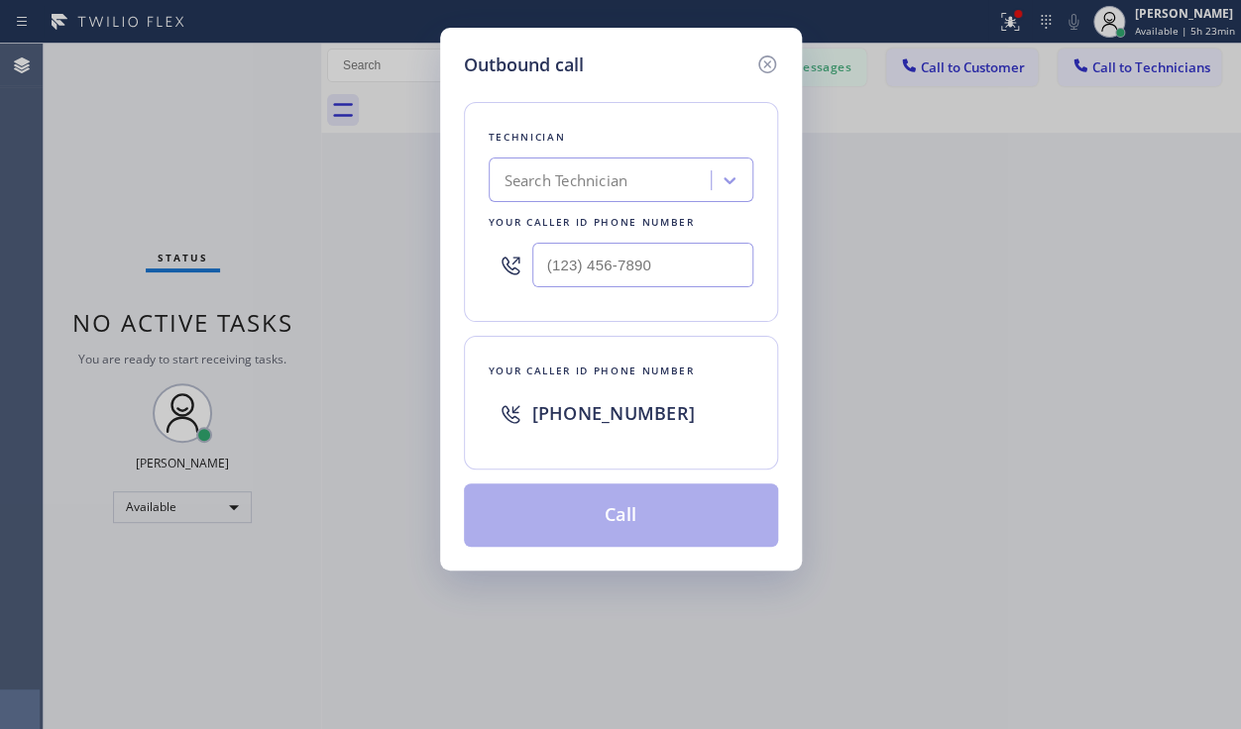
click at [669, 178] on div "Search Technician" at bounding box center [602, 181] width 216 height 35
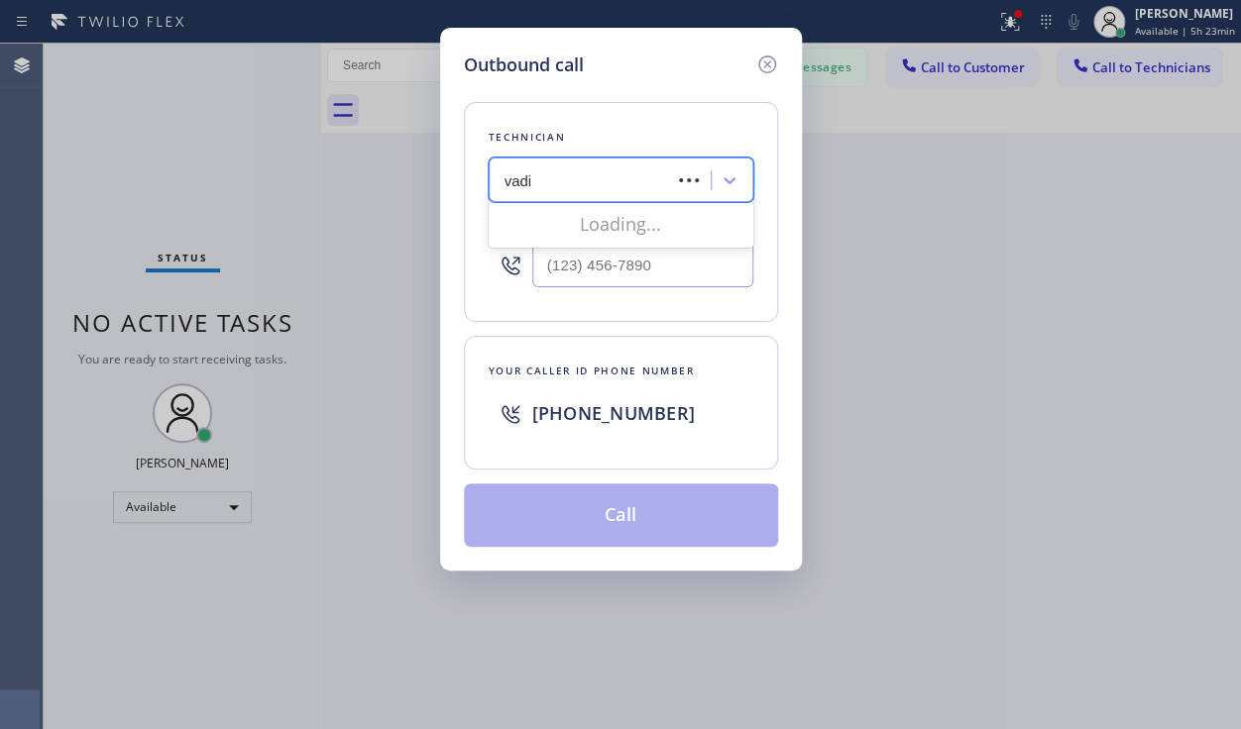
type input "vadim"
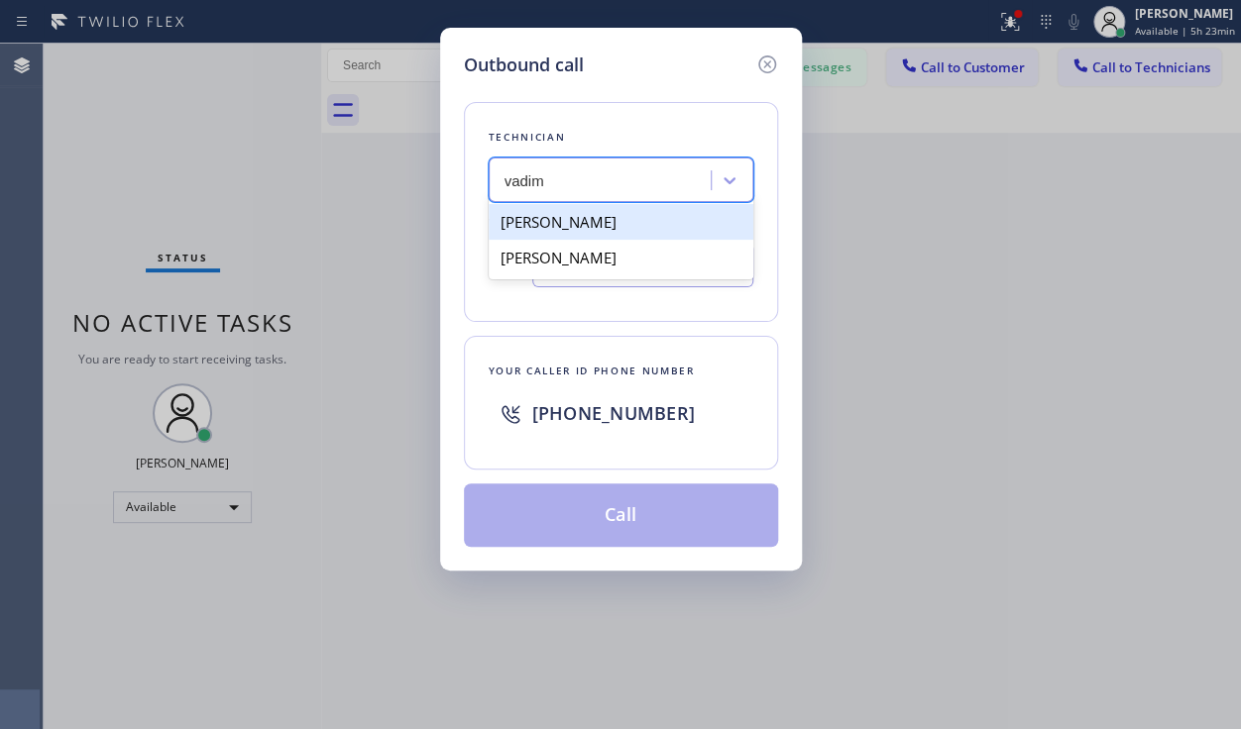
click at [633, 226] on div "[PERSON_NAME]" at bounding box center [621, 222] width 265 height 36
type input "[PHONE_NUMBER]"
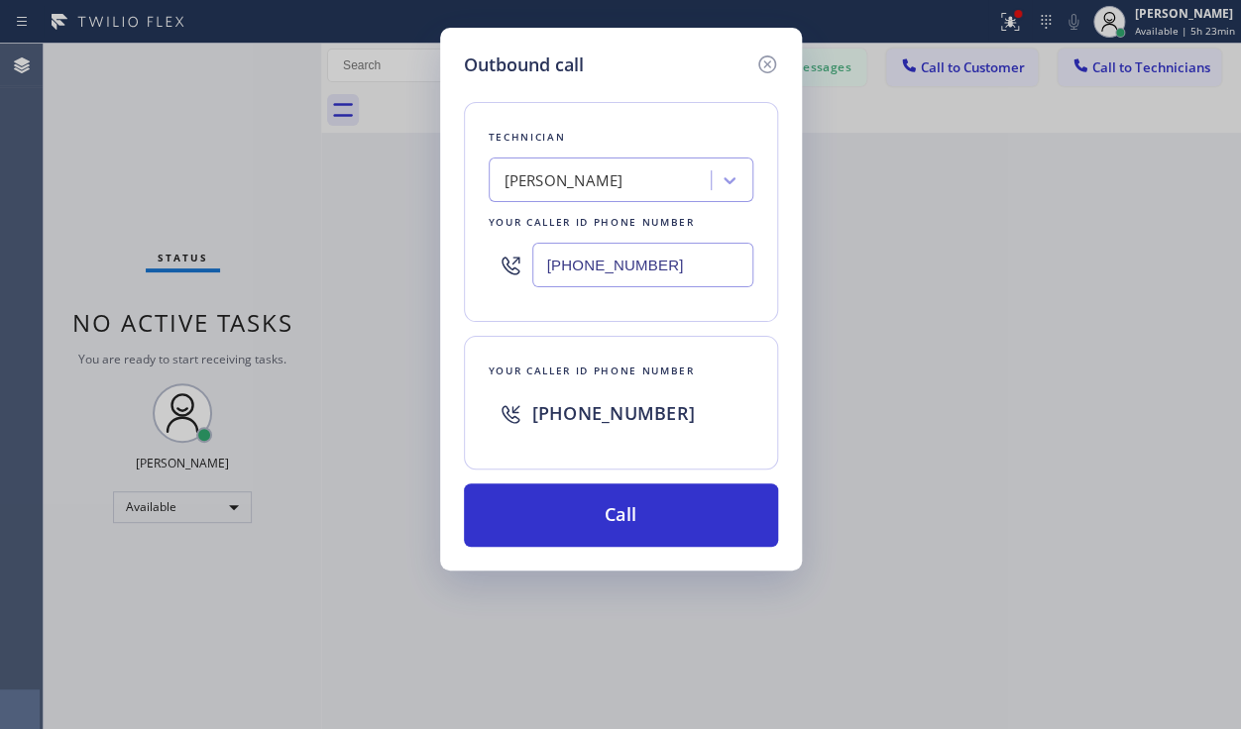
drag, startPoint x: 616, startPoint y: 524, endPoint x: 664, endPoint y: 366, distance: 165.5
click at [617, 523] on button "Call" at bounding box center [621, 515] width 314 height 63
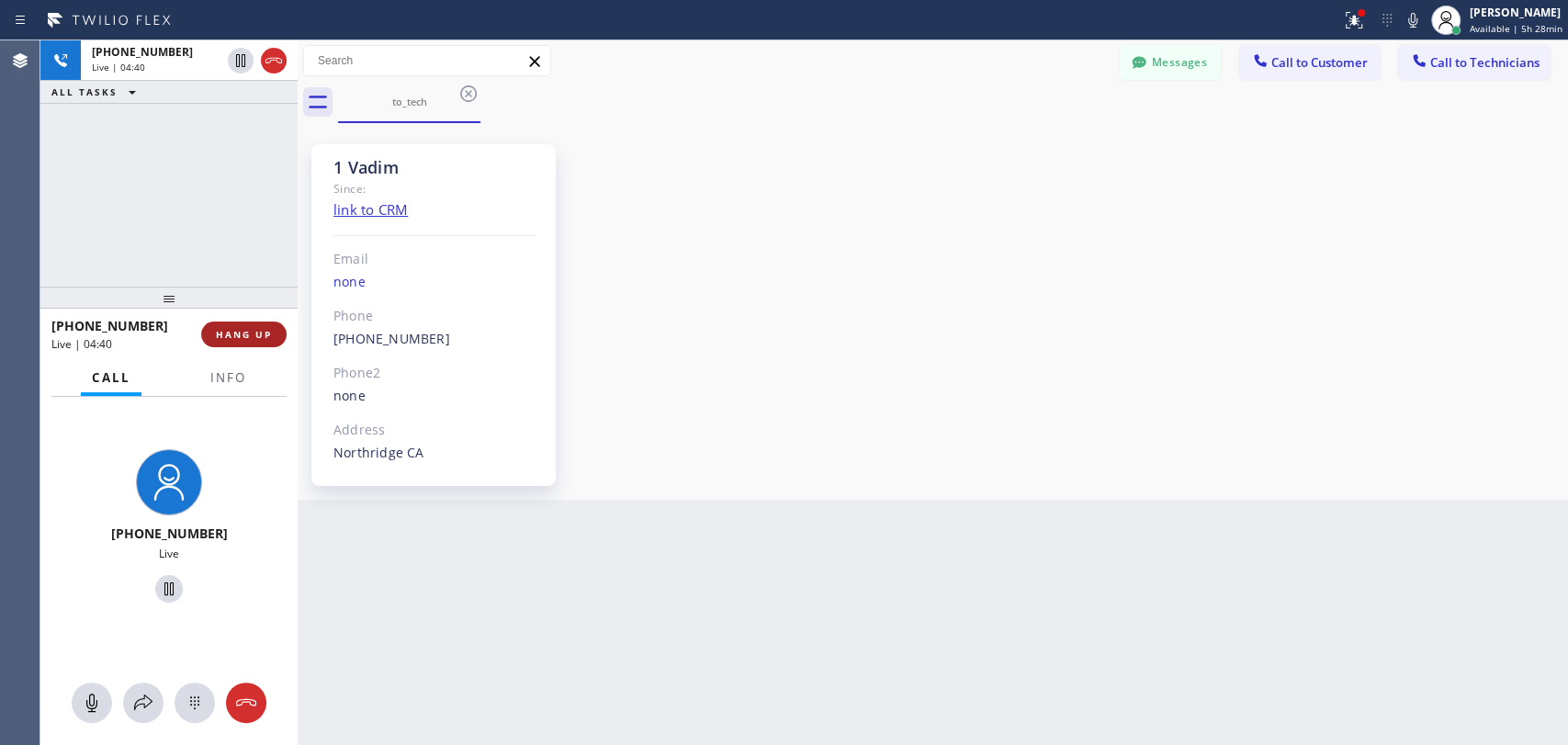
click at [249, 339] on span "HANG UP" at bounding box center [244, 335] width 56 height 13
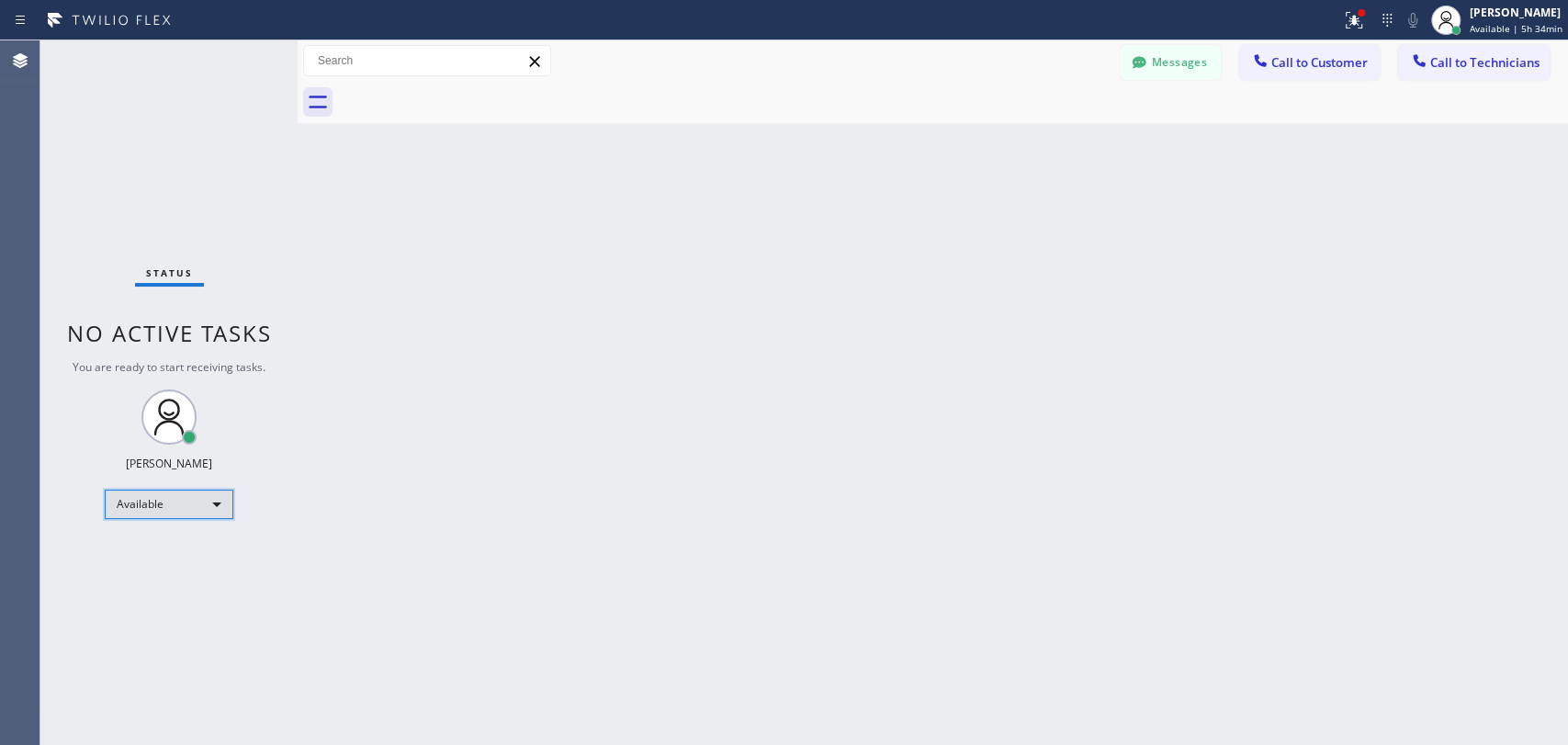
click at [199, 504] on div "Available" at bounding box center [169, 504] width 129 height 30
click at [196, 528] on li "Offline" at bounding box center [168, 528] width 125 height 22
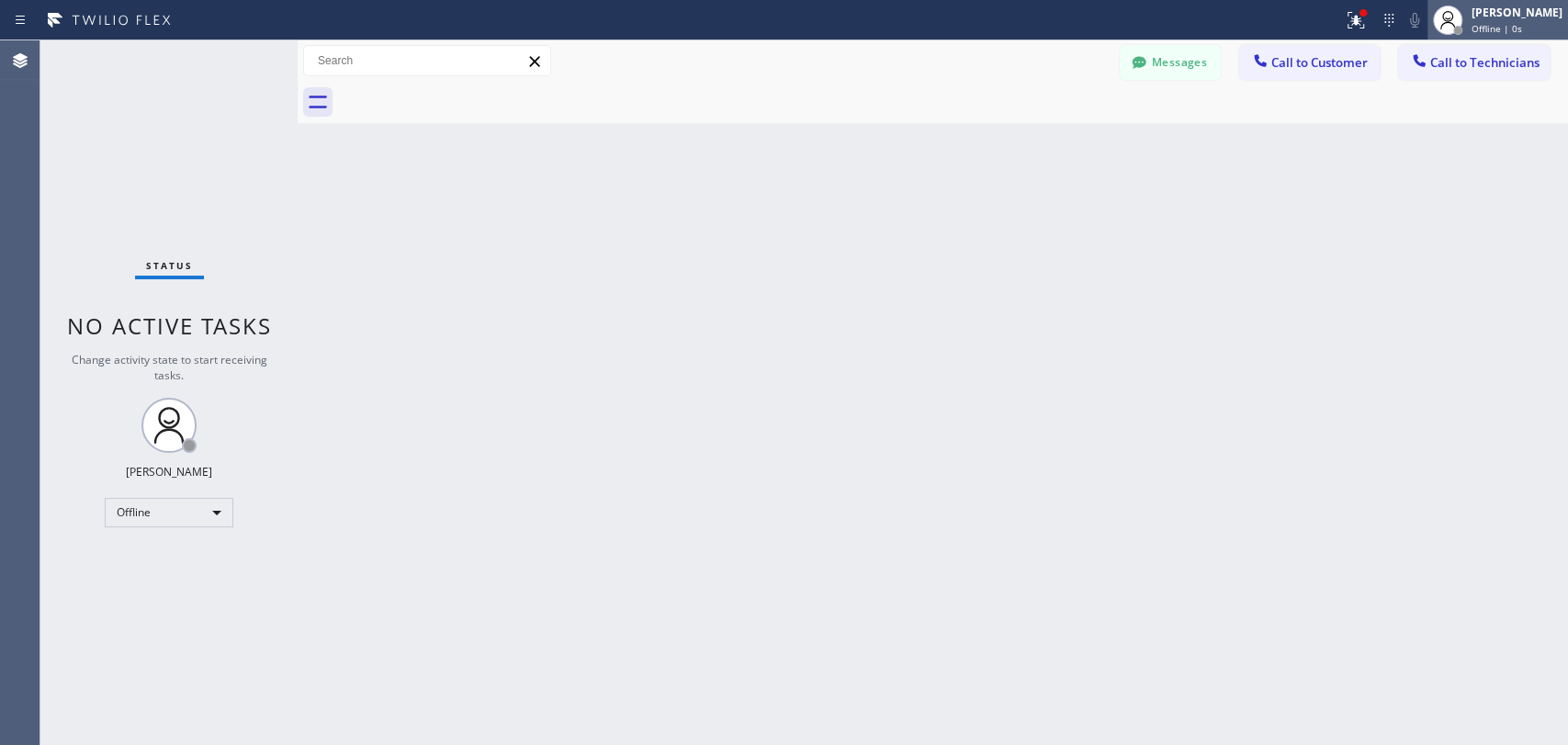
click at [1488, 28] on span "Offline | 0s" at bounding box center [1497, 29] width 51 height 13
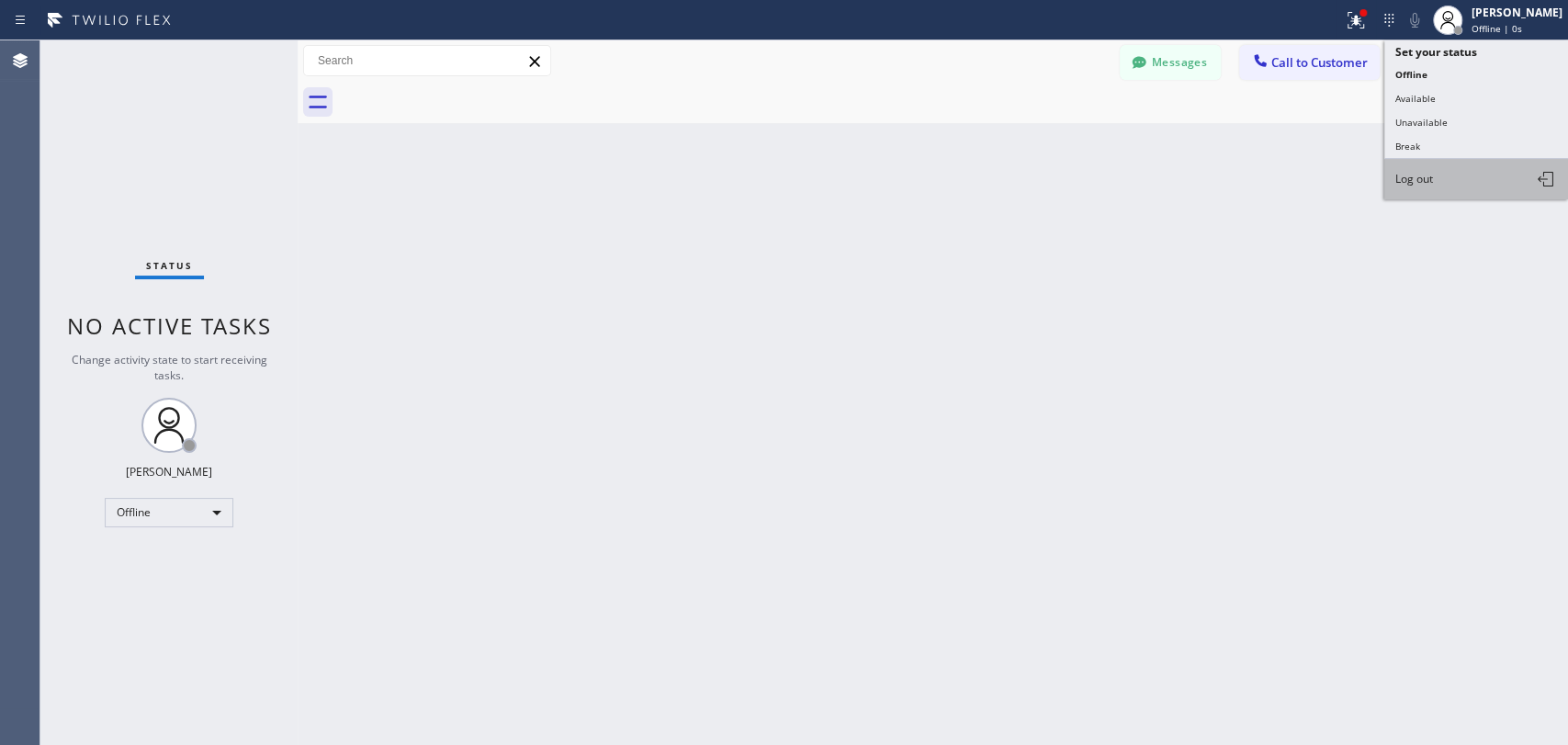
click at [1433, 166] on button "Log out" at bounding box center [1475, 179] width 183 height 41
